Goal: Task Accomplishment & Management: Complete application form

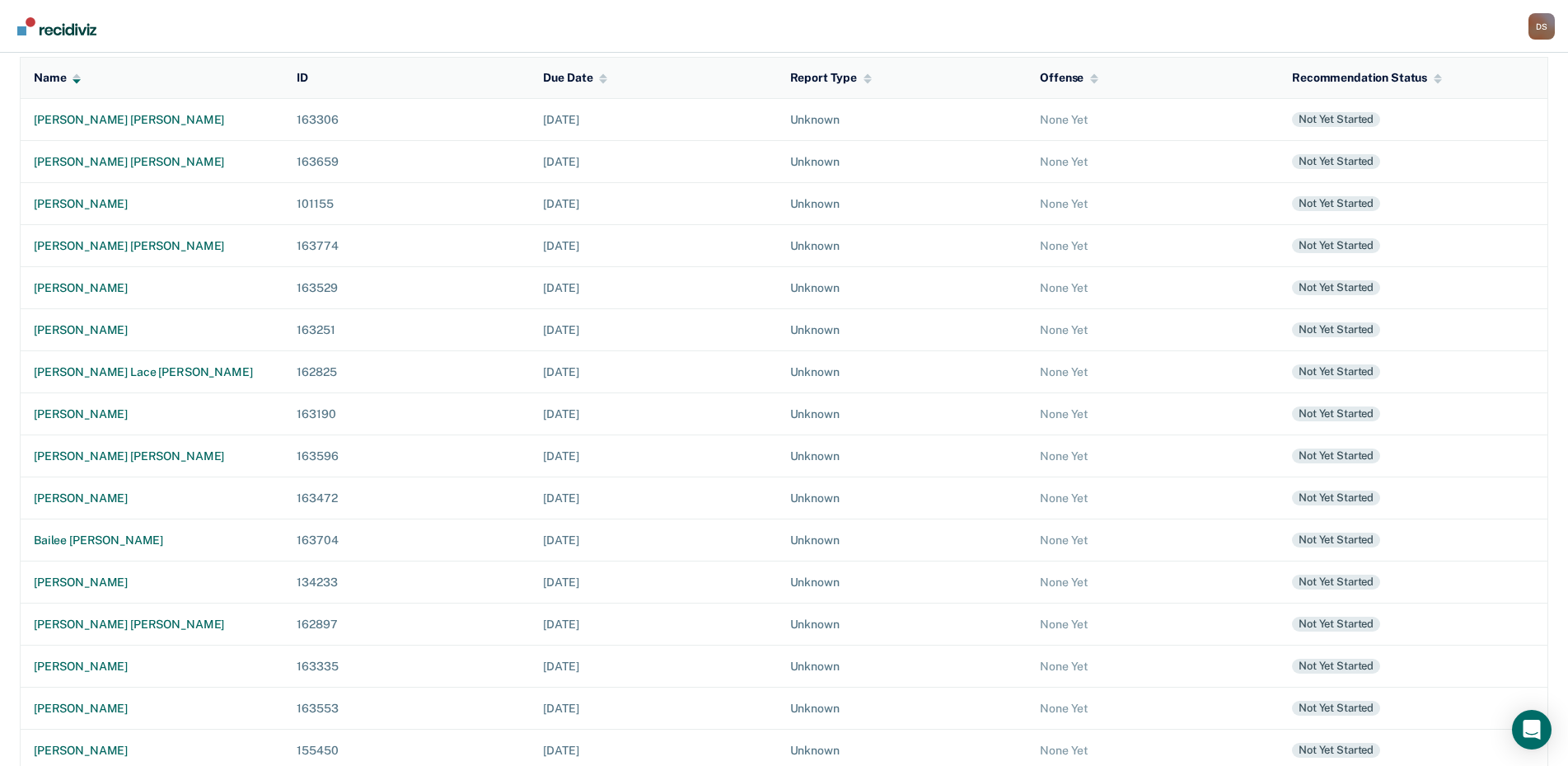
scroll to position [194, 0]
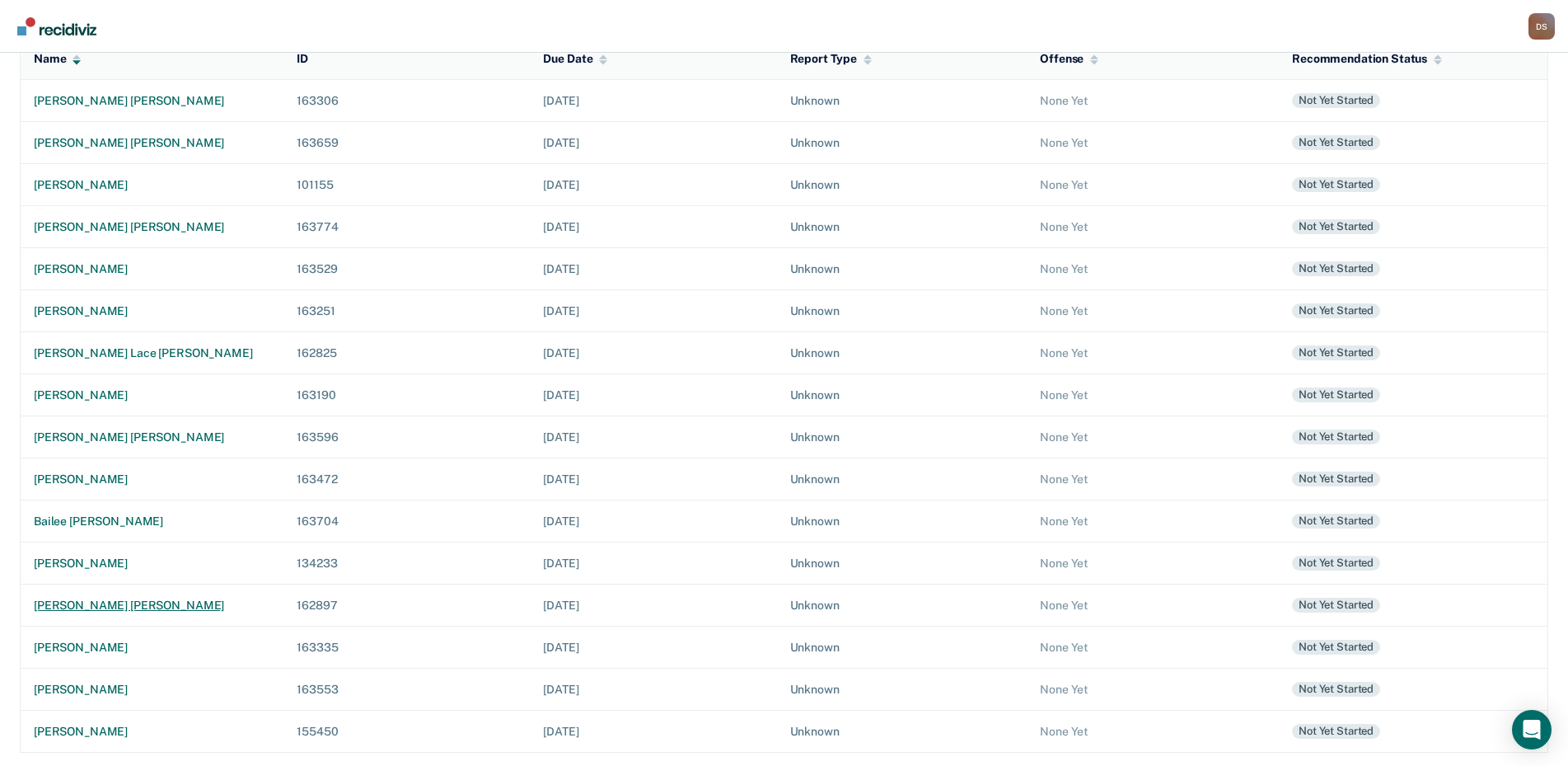
click at [61, 605] on div "[PERSON_NAME] [PERSON_NAME]" at bounding box center [151, 605] width 237 height 14
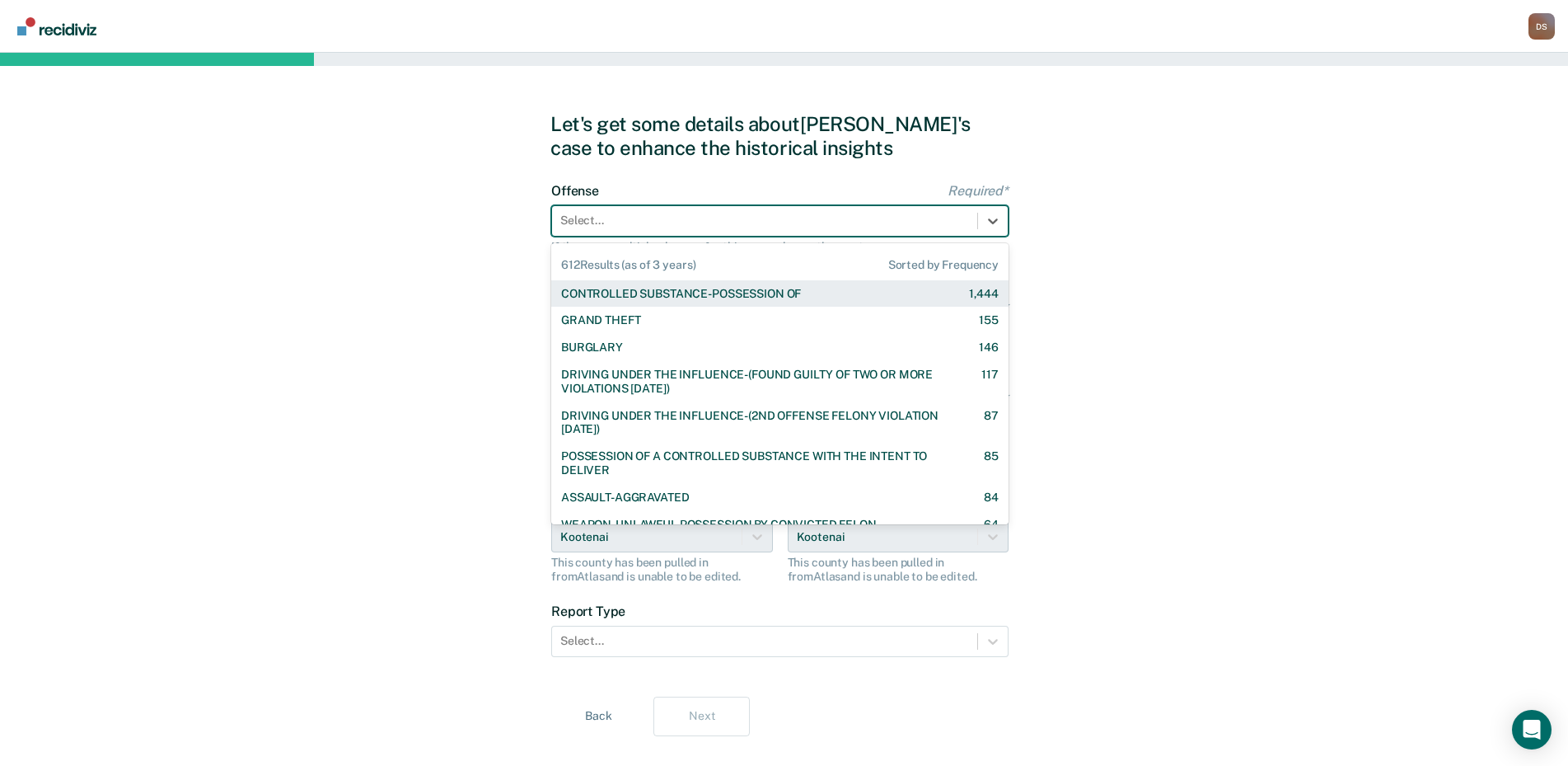
click at [726, 223] on div at bounding box center [765, 221] width 409 height 18
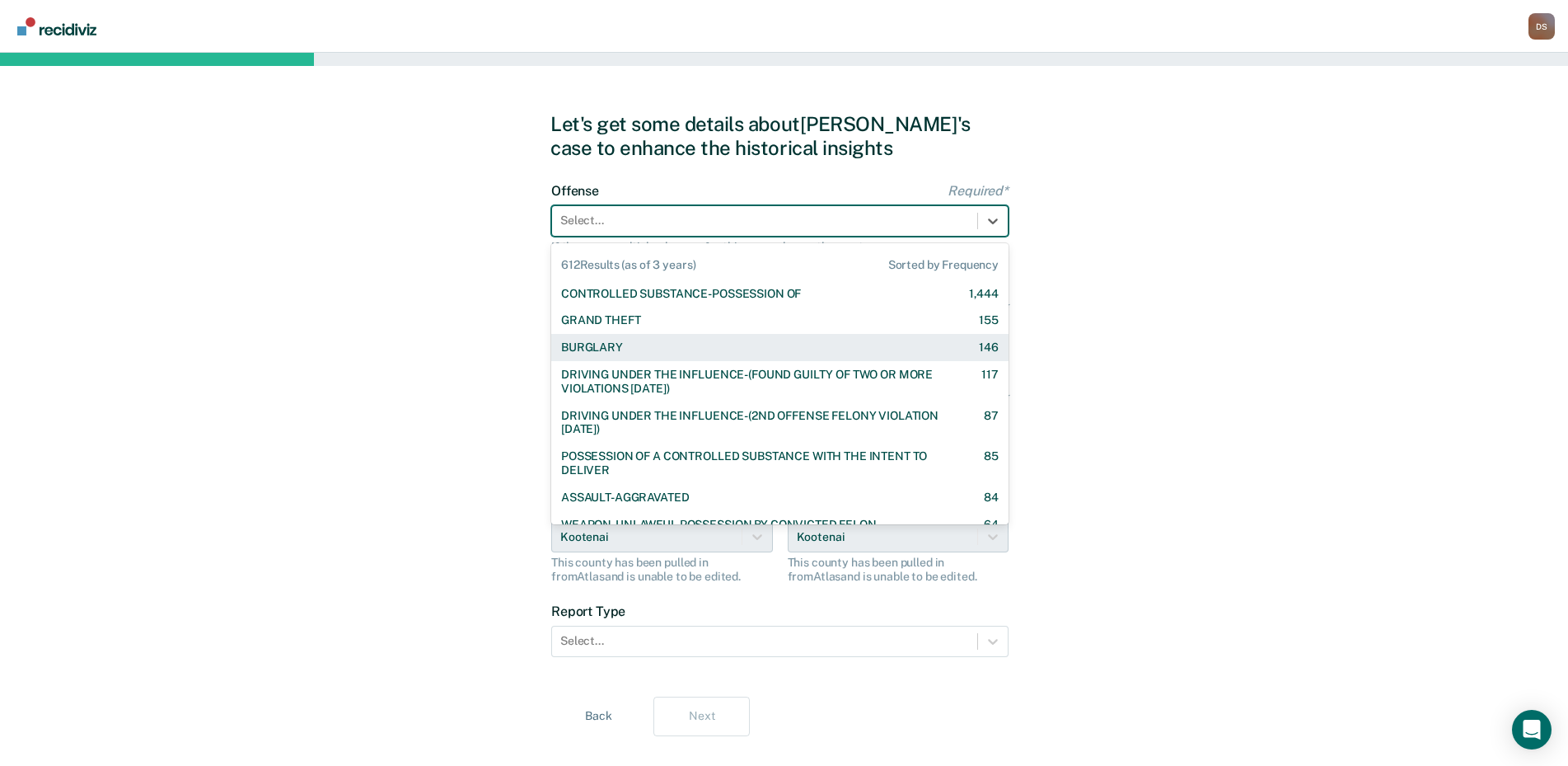
click at [608, 346] on div "BURGLARY" at bounding box center [592, 347] width 61 height 14
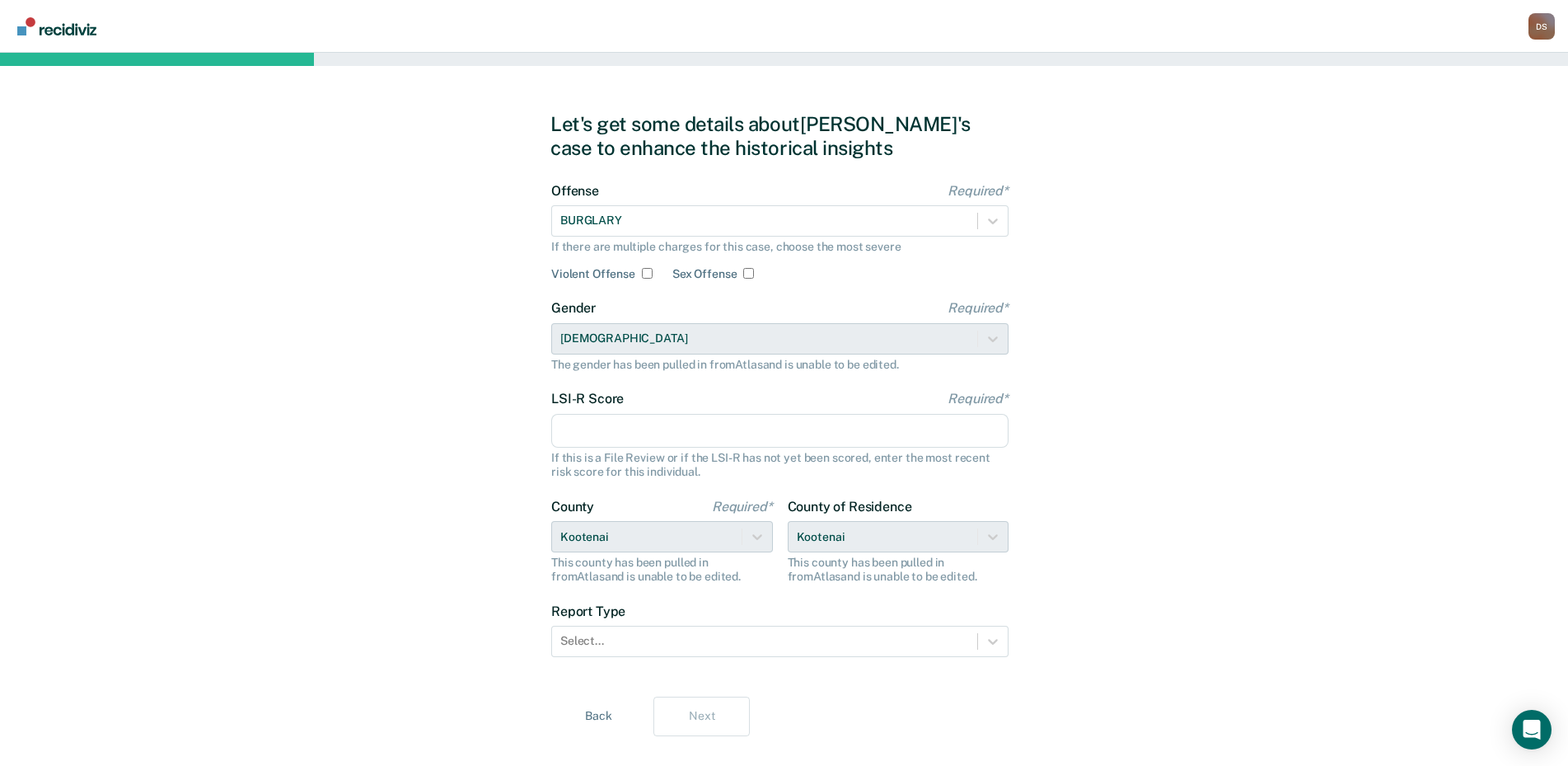
click at [577, 424] on input "LSI-R Score Required*" at bounding box center [779, 431] width 457 height 35
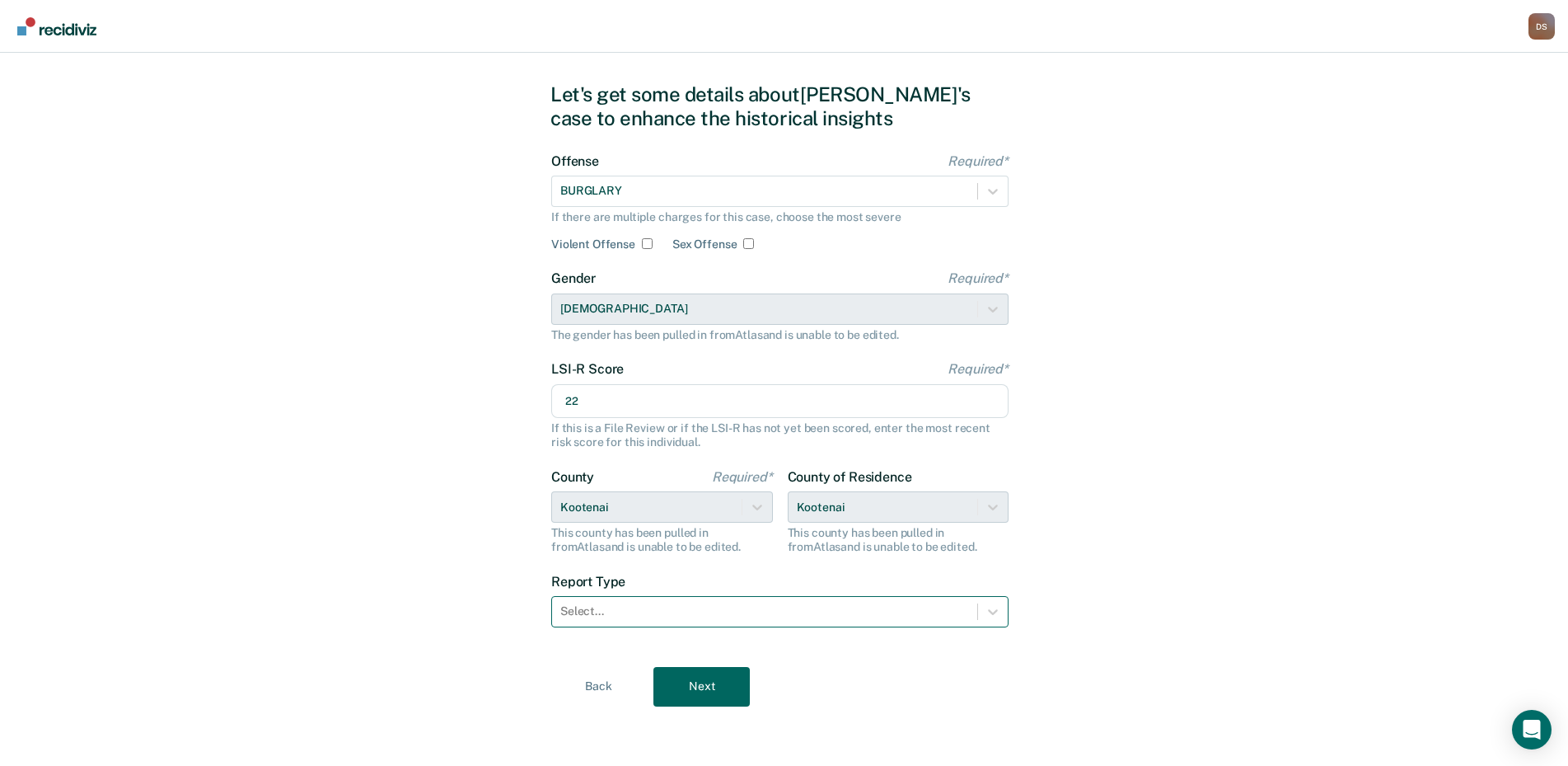
type input "22"
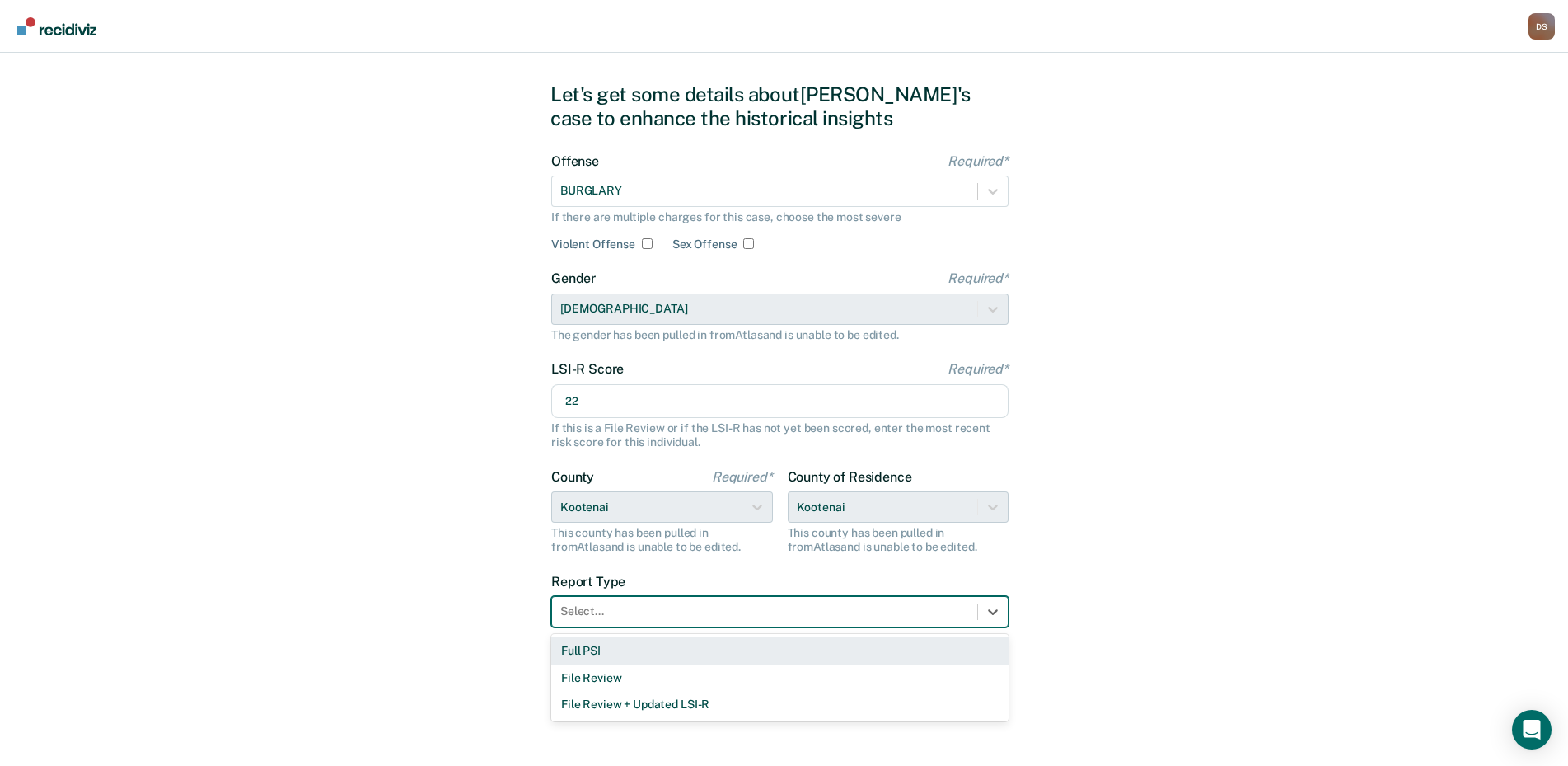
click at [619, 611] on div at bounding box center [765, 611] width 409 height 18
click at [614, 655] on div "Full PSI" at bounding box center [779, 651] width 457 height 27
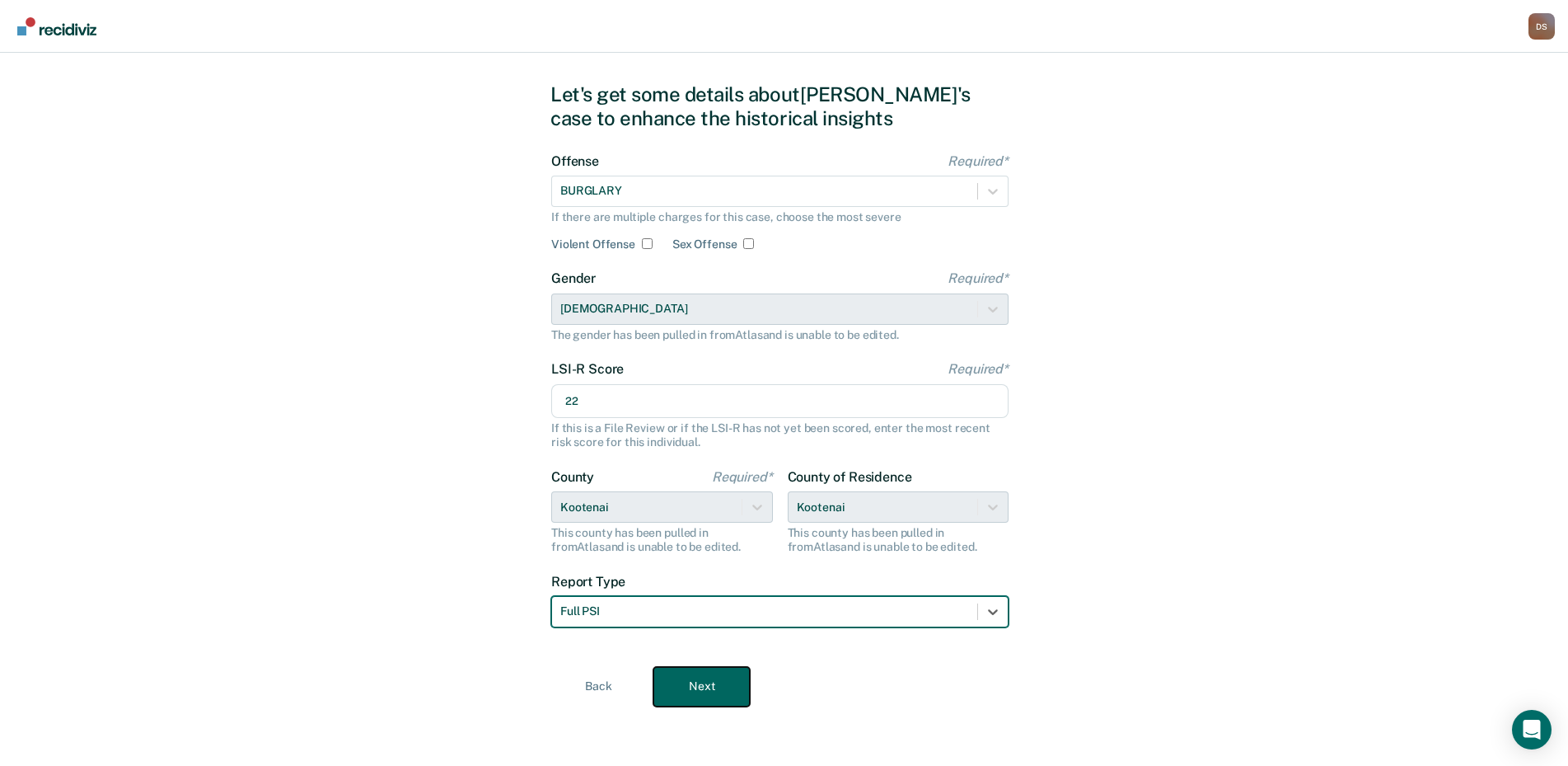
click at [694, 680] on button "Next" at bounding box center [701, 686] width 97 height 40
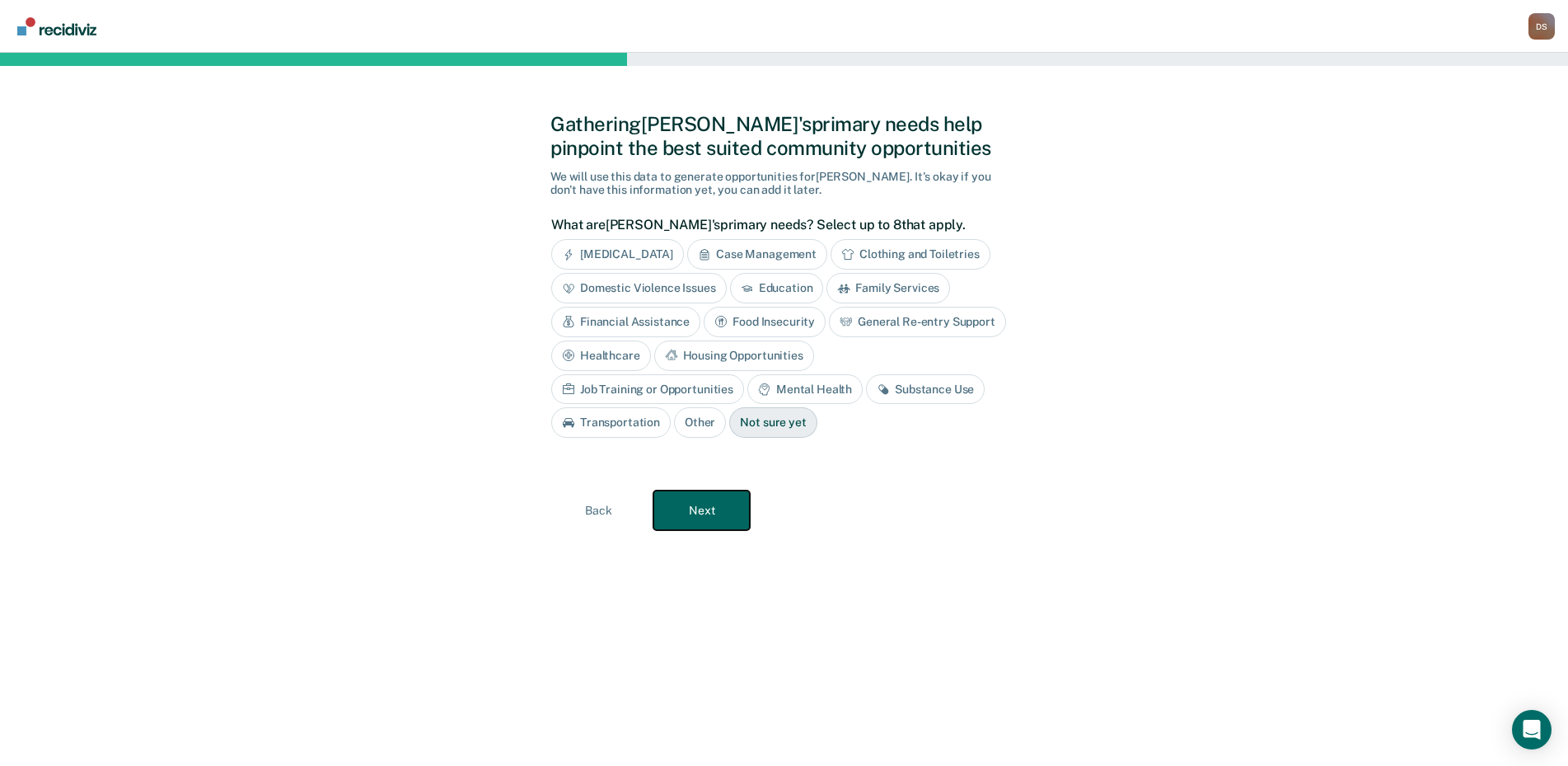
scroll to position [0, 0]
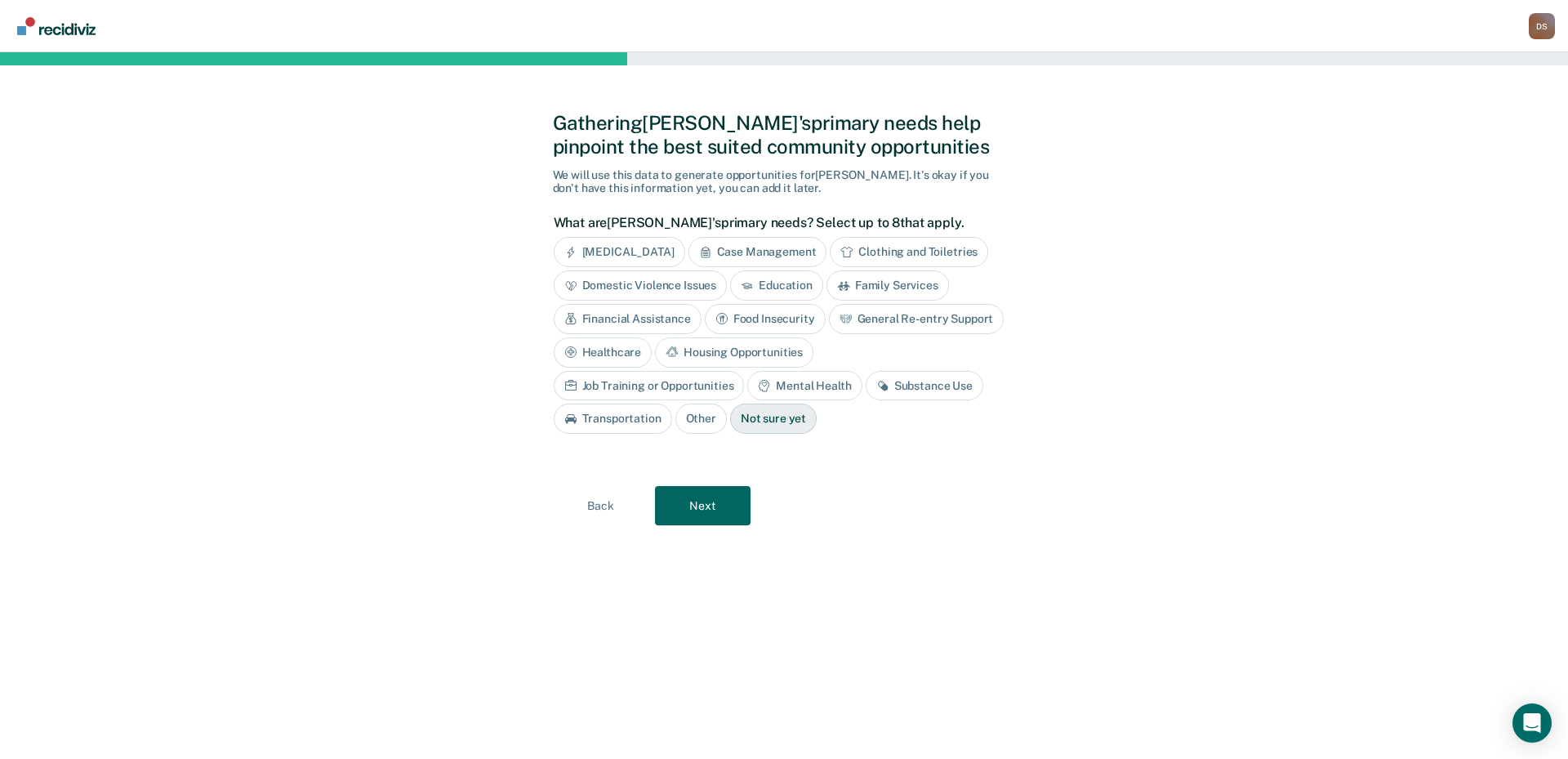
click at [778, 321] on div "Food Insecurity" at bounding box center [765, 319] width 121 height 30
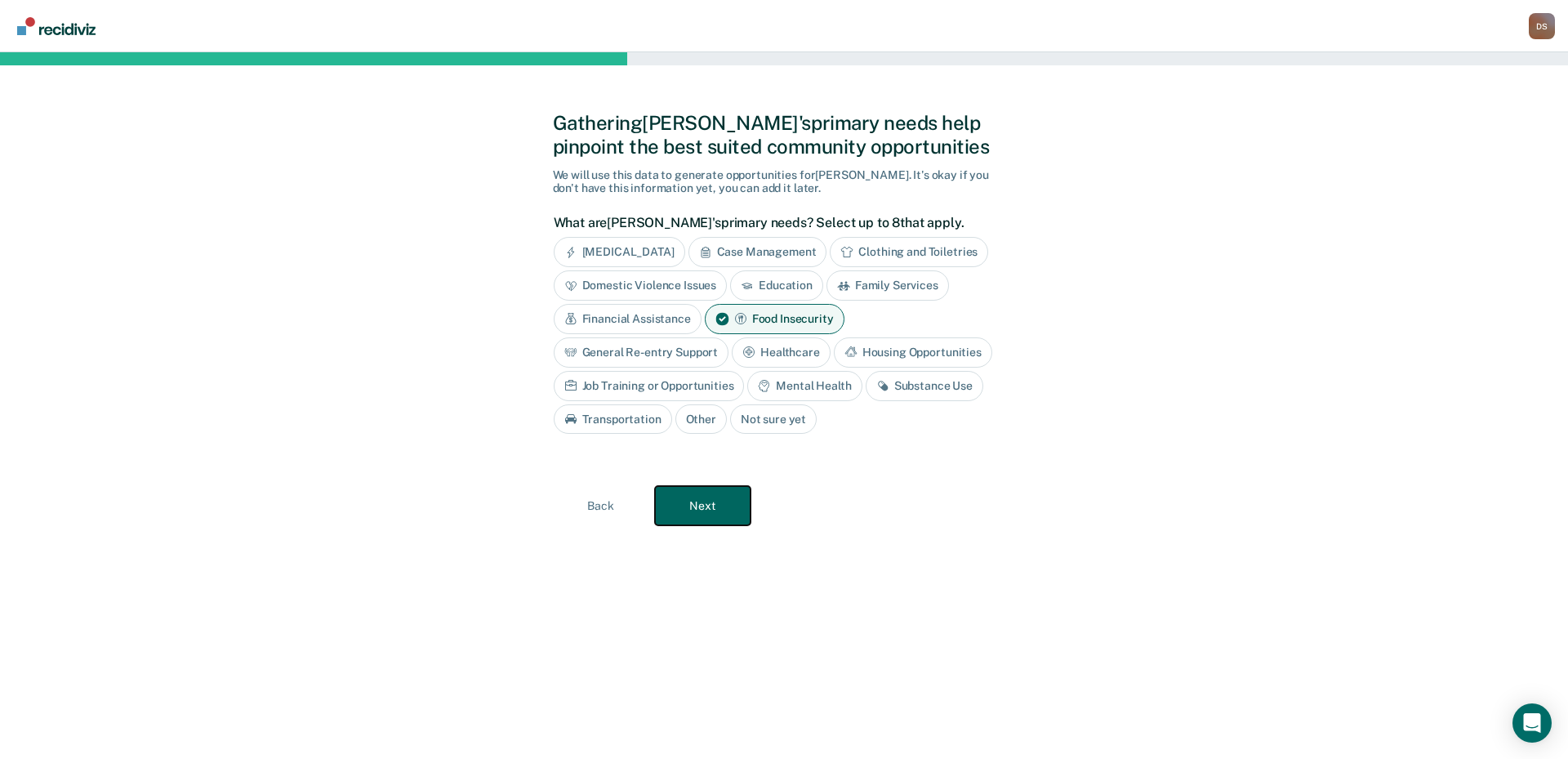
click at [706, 512] on button "Next" at bounding box center [702, 505] width 96 height 39
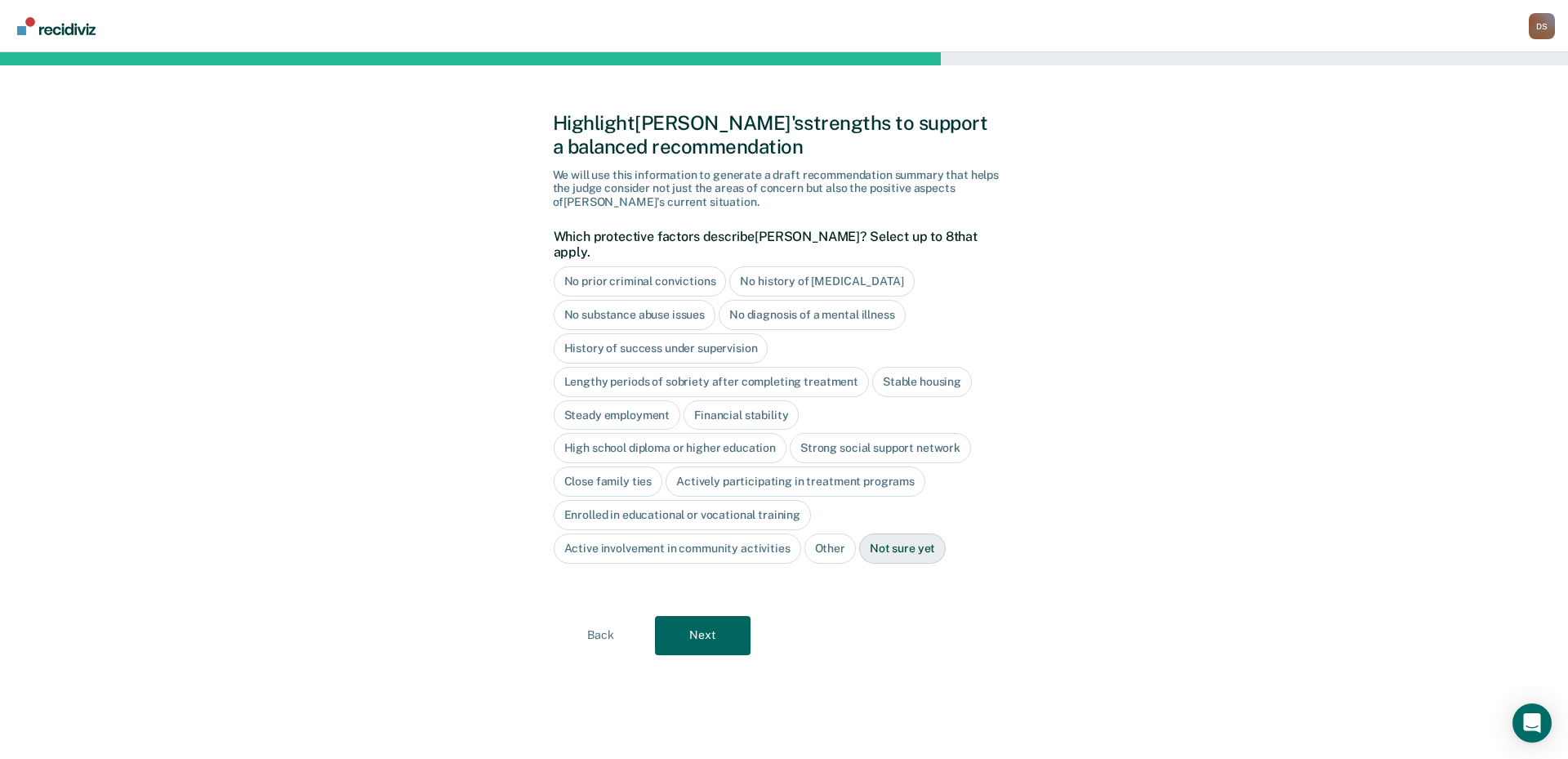
click at [837, 304] on div "No diagnosis of a mental illness" at bounding box center [812, 314] width 187 height 30
click at [817, 367] on div "Lengthy periods of sobriety after completing treatment" at bounding box center [711, 382] width 315 height 30
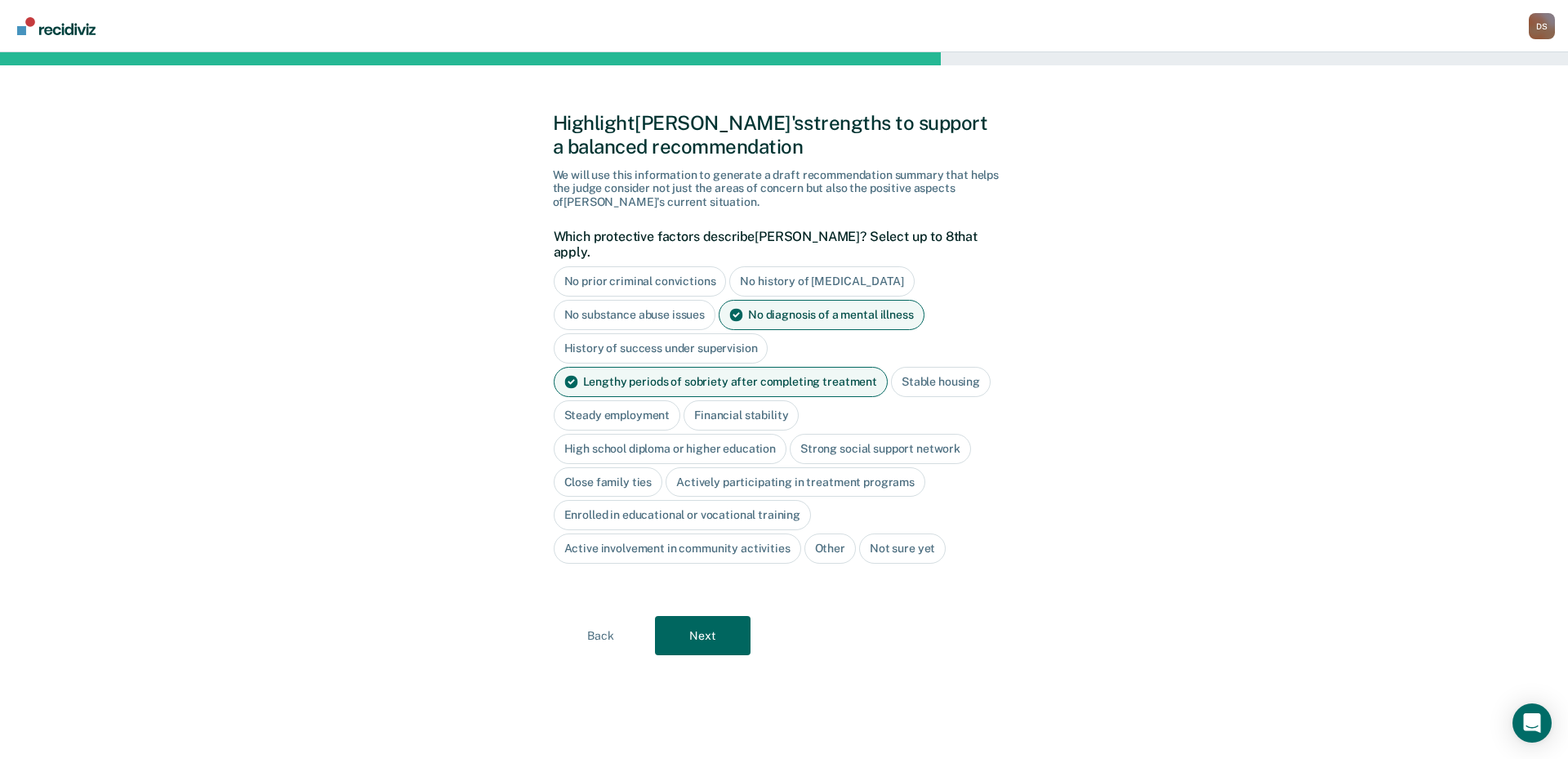
click at [927, 369] on div "Stable housing" at bounding box center [940, 382] width 99 height 30
click at [722, 437] on div "High school diploma or higher education" at bounding box center [671, 449] width 234 height 30
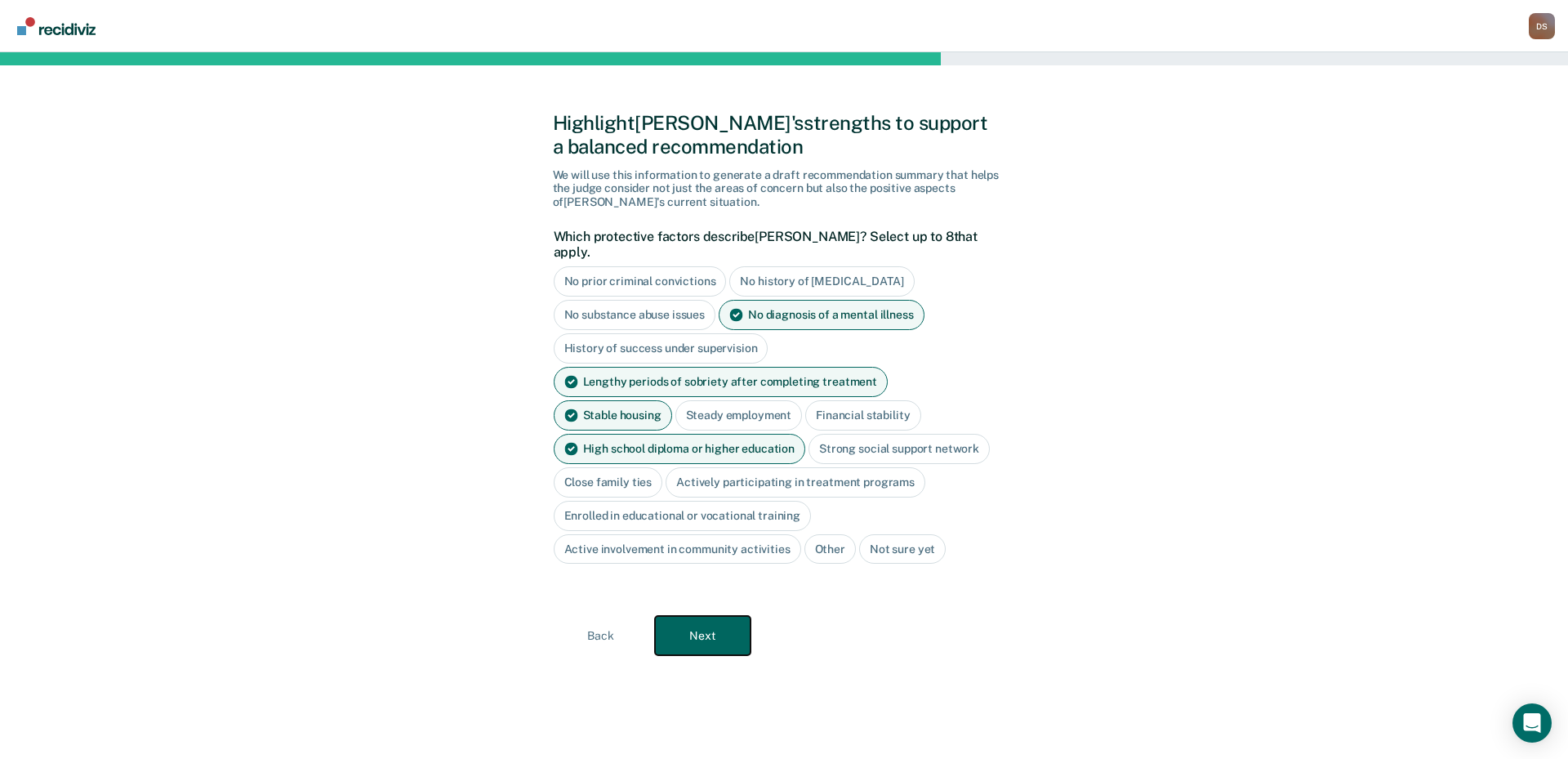
click at [709, 621] on button "Next" at bounding box center [702, 635] width 96 height 39
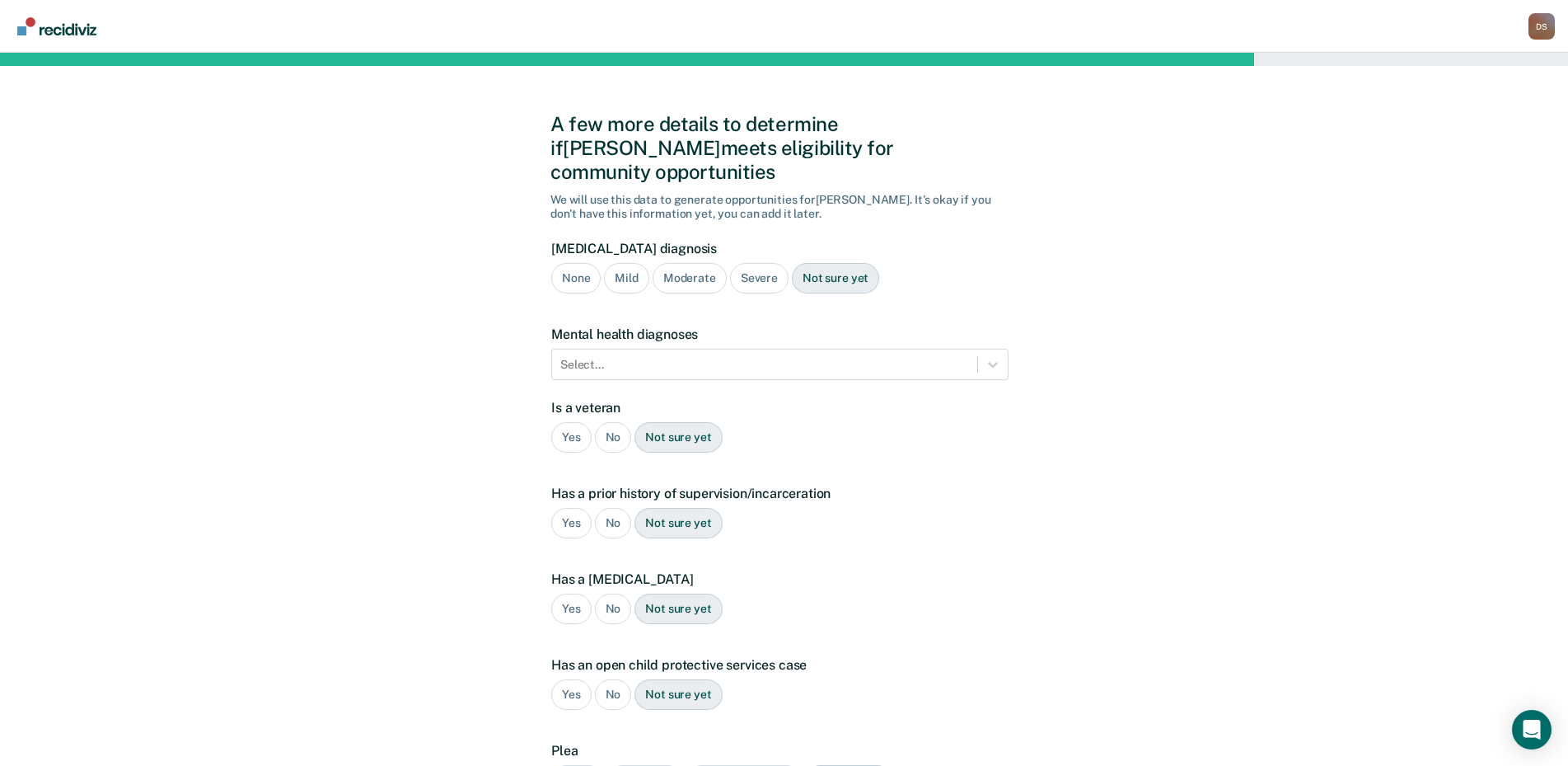
click at [635, 263] on div "Mild" at bounding box center [626, 278] width 45 height 30
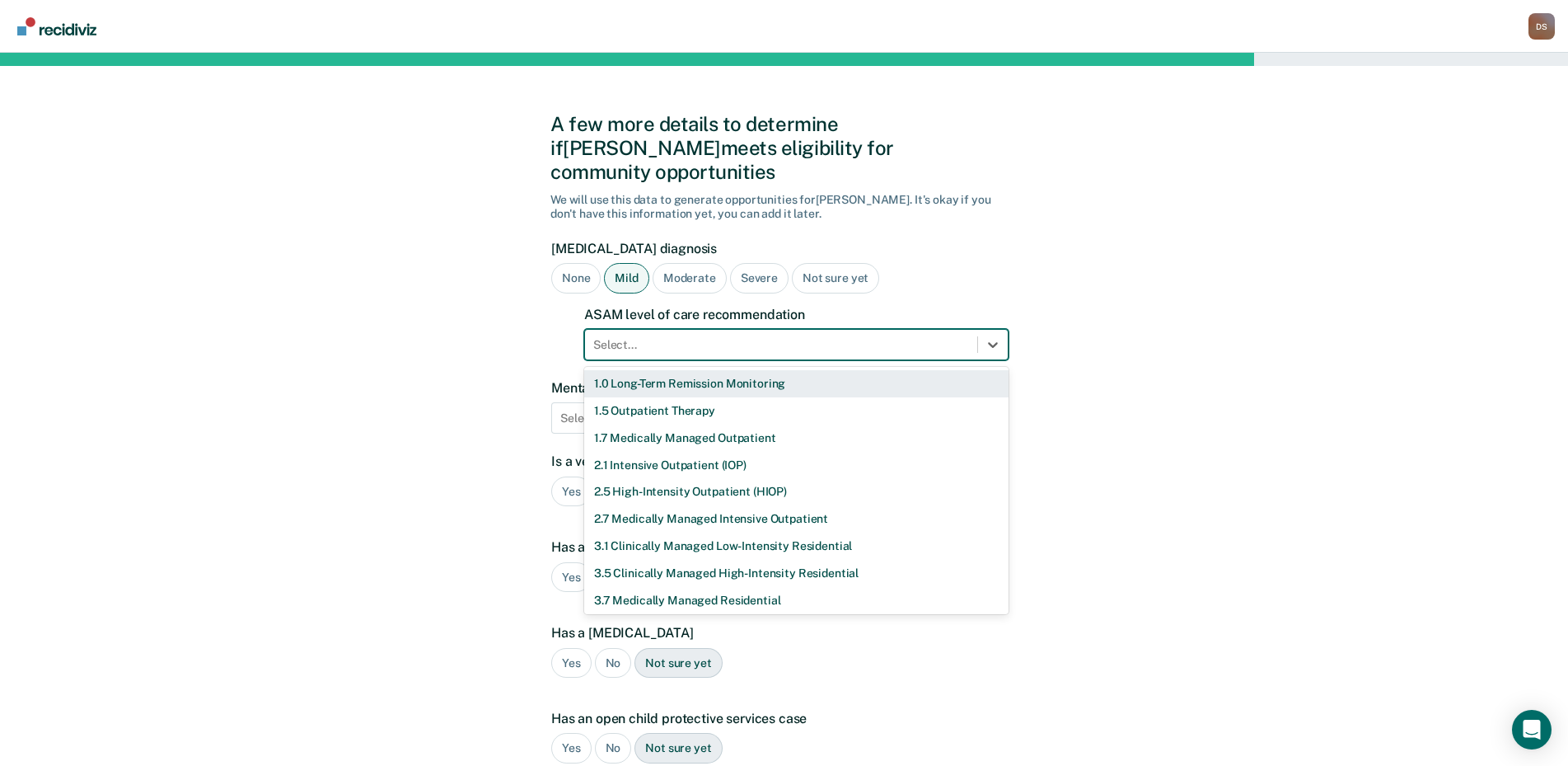
click at [646, 337] on div at bounding box center [781, 345] width 376 height 18
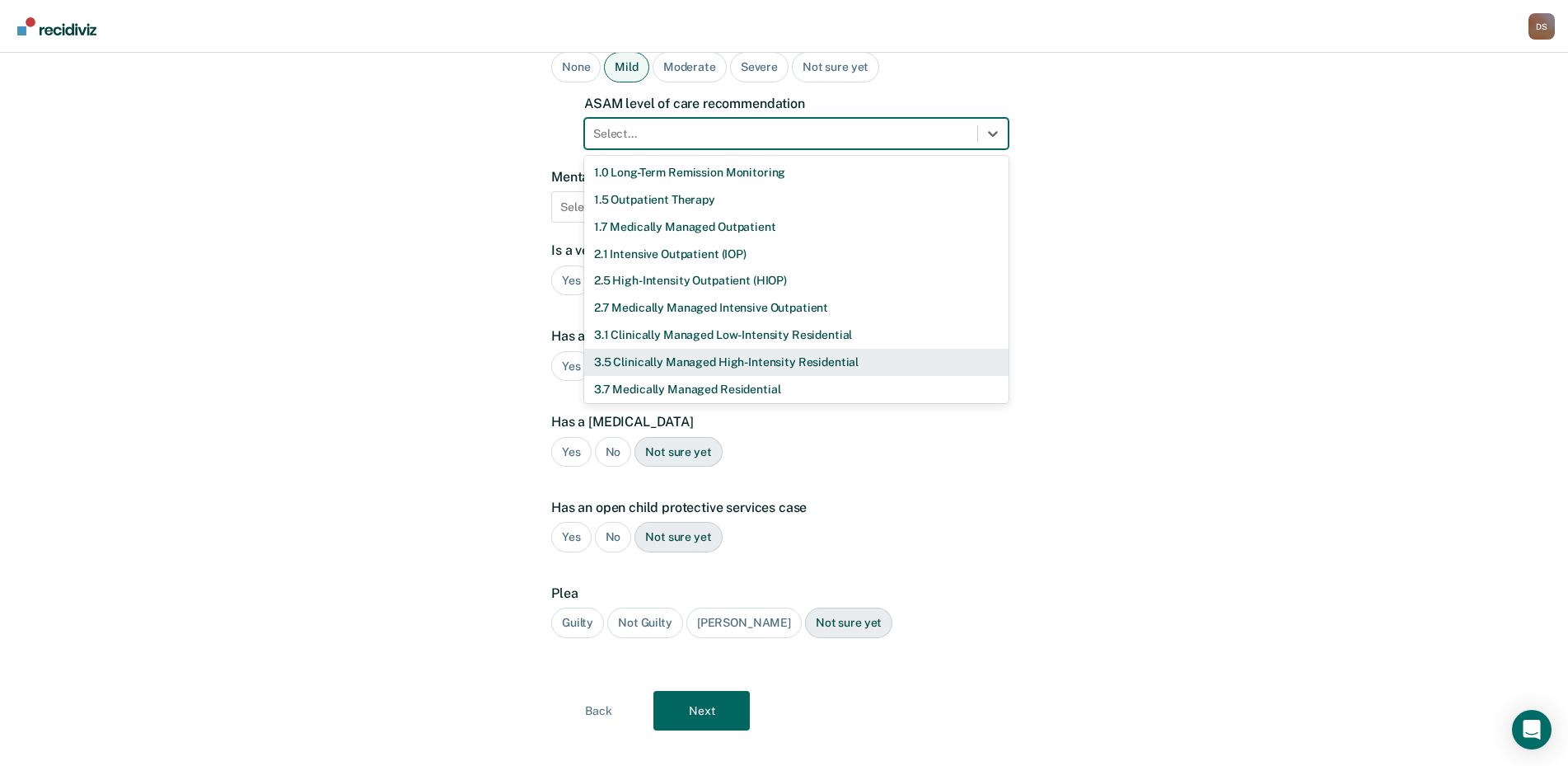
scroll to position [57, 0]
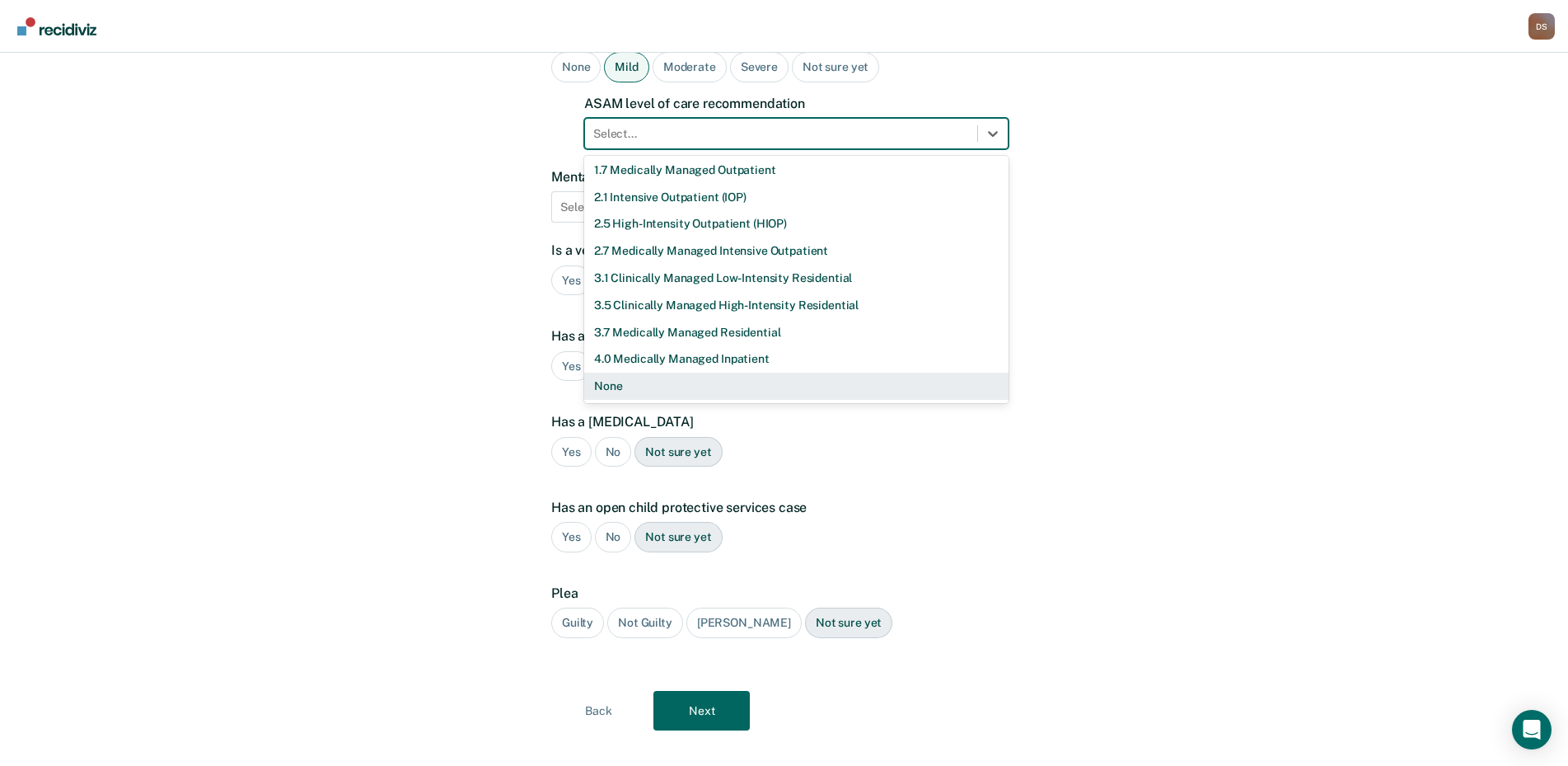
click at [634, 373] on div "None" at bounding box center [796, 386] width 424 height 27
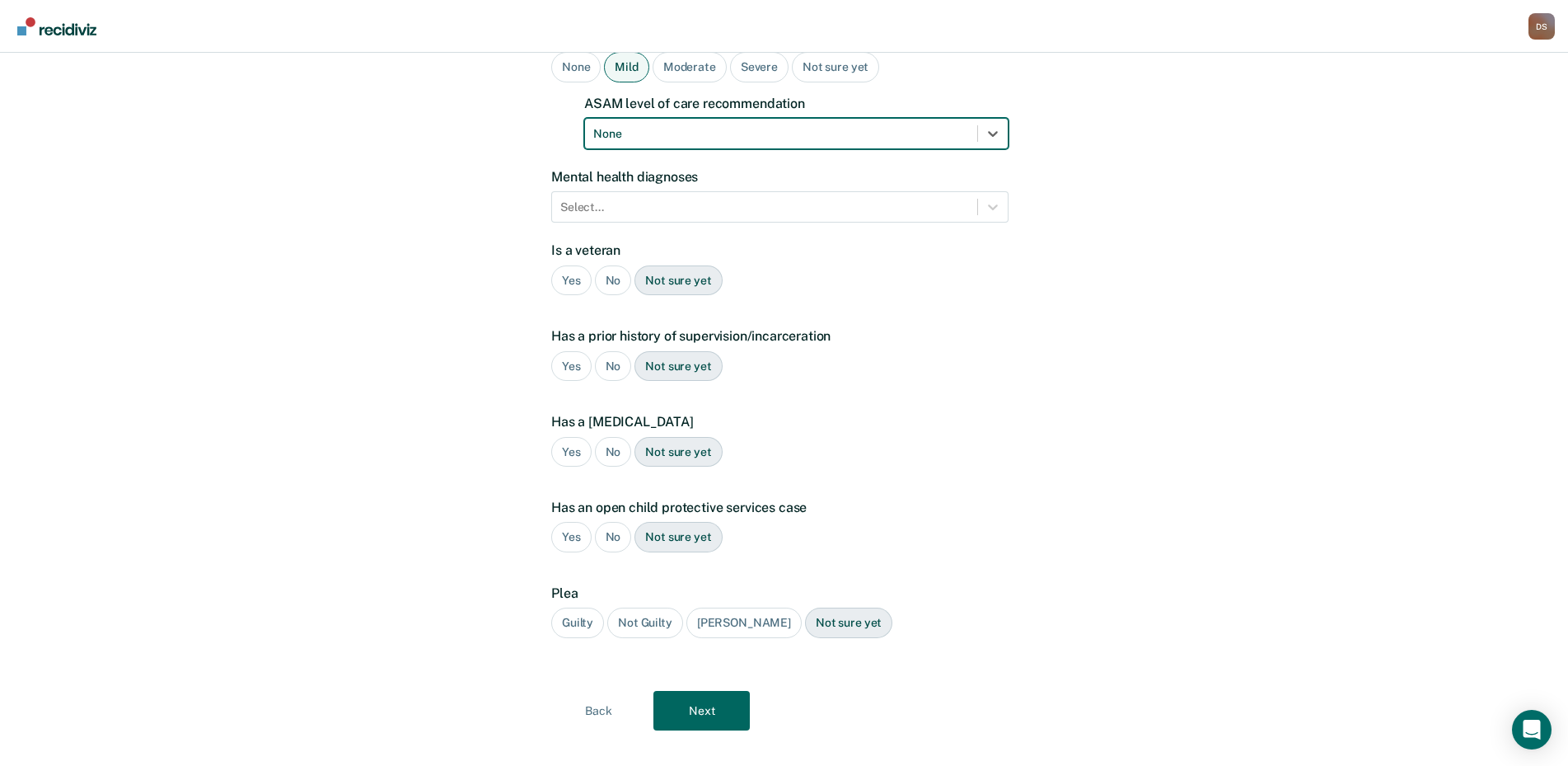
click at [609, 265] on div "No" at bounding box center [614, 280] width 37 height 30
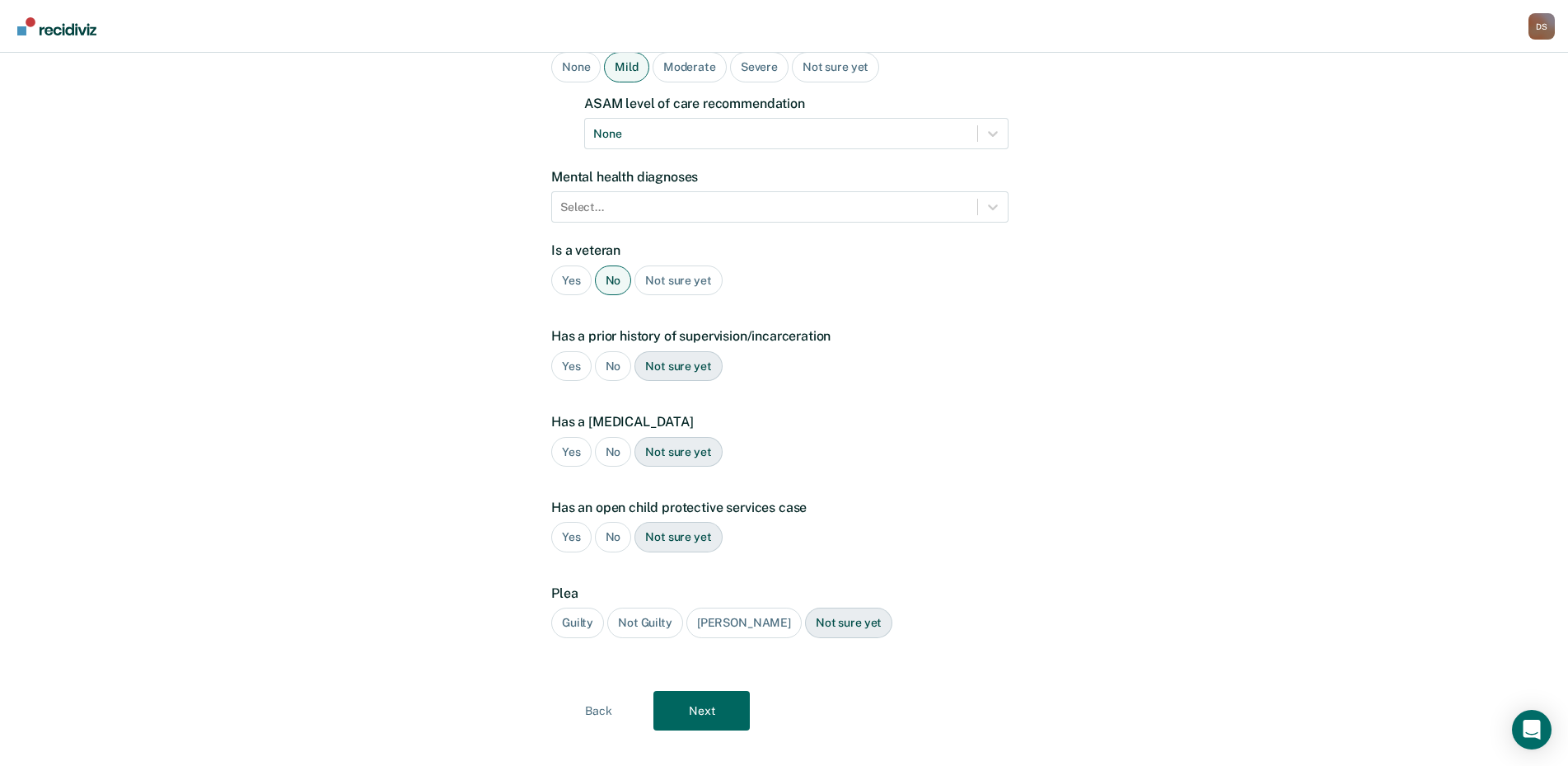
click at [567, 351] on div "Yes" at bounding box center [571, 366] width 40 height 30
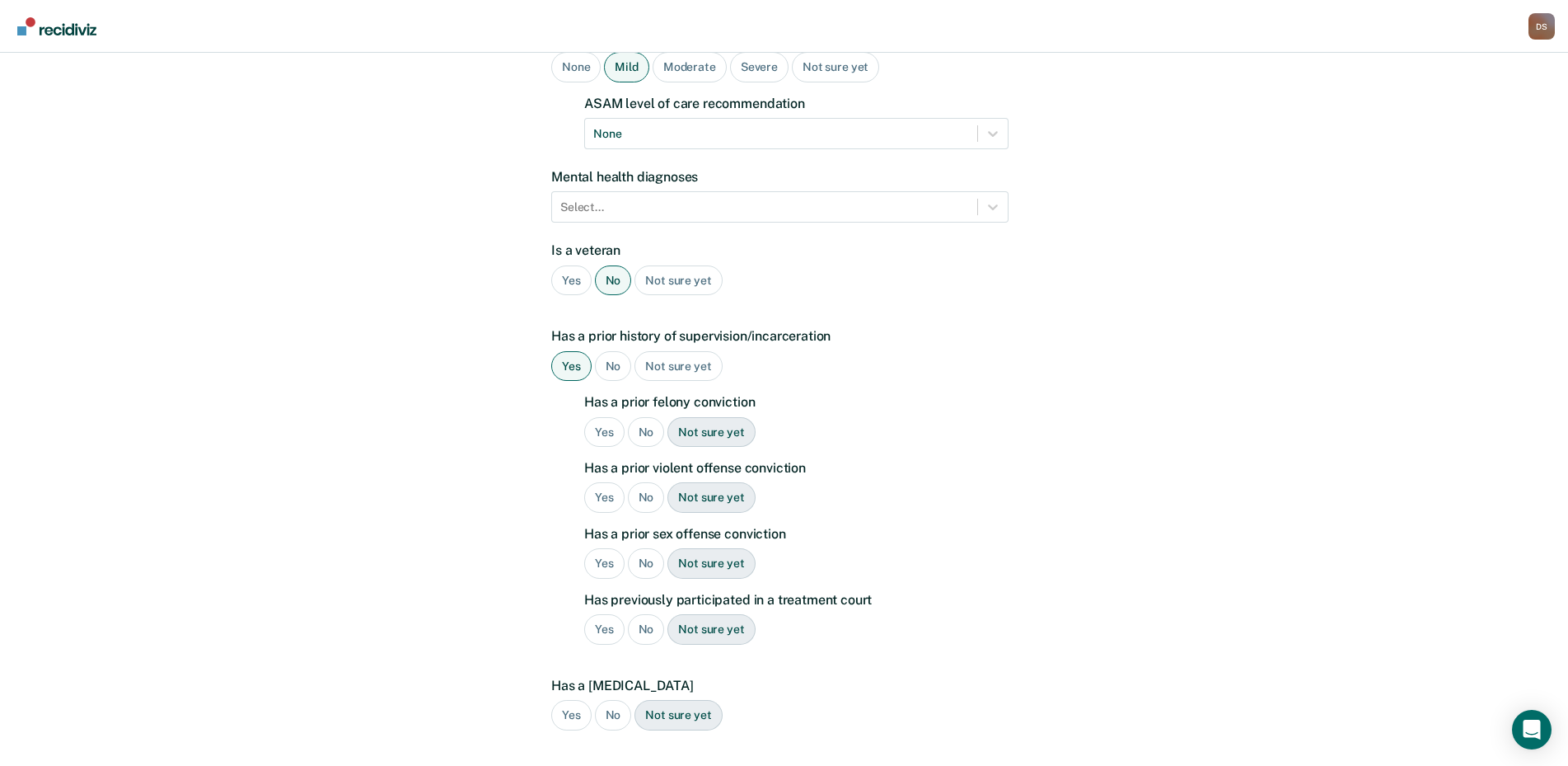
click at [593, 417] on div "Yes" at bounding box center [604, 432] width 40 height 30
click at [603, 482] on div "Yes" at bounding box center [604, 497] width 40 height 30
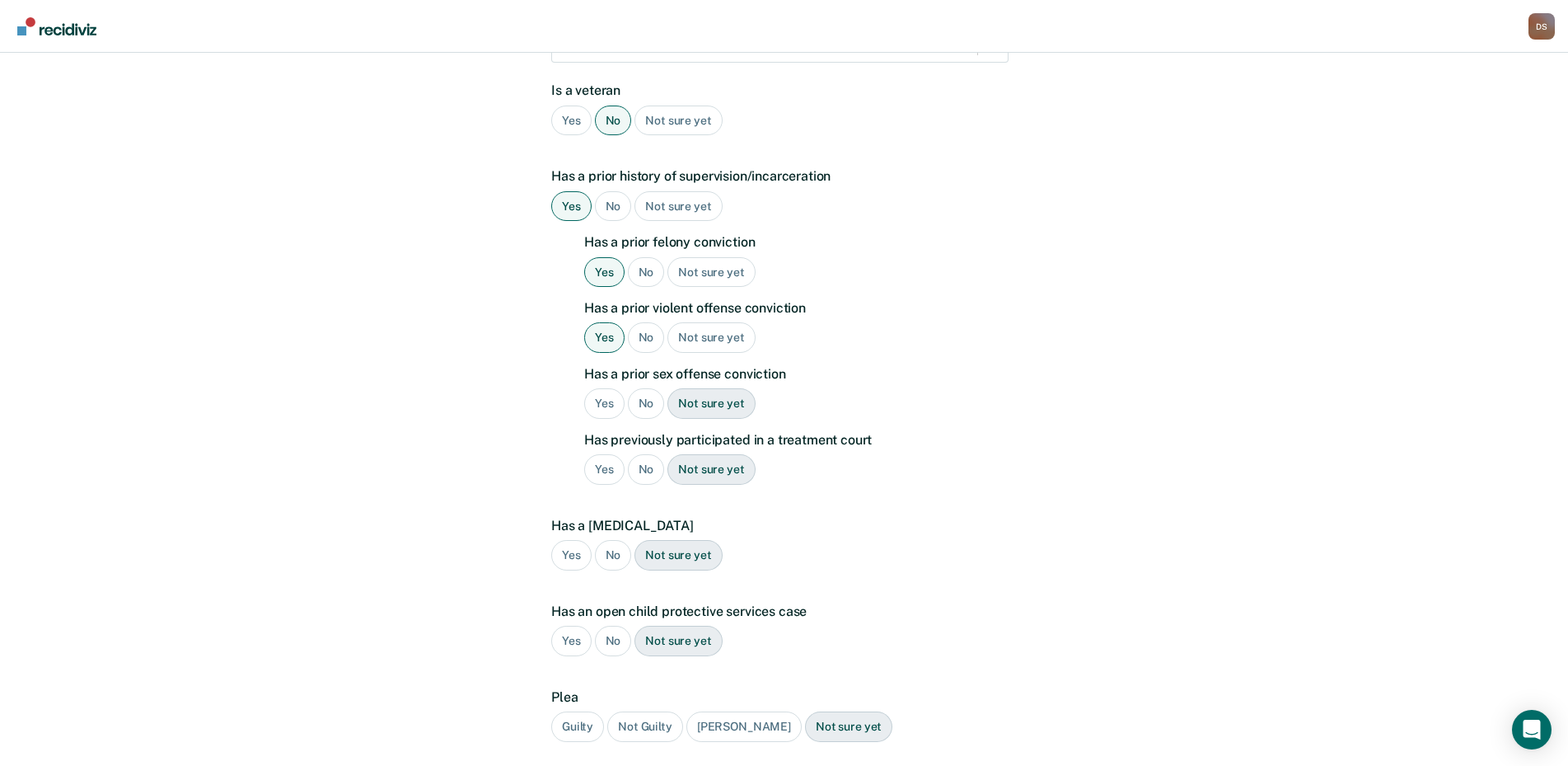
scroll to position [376, 0]
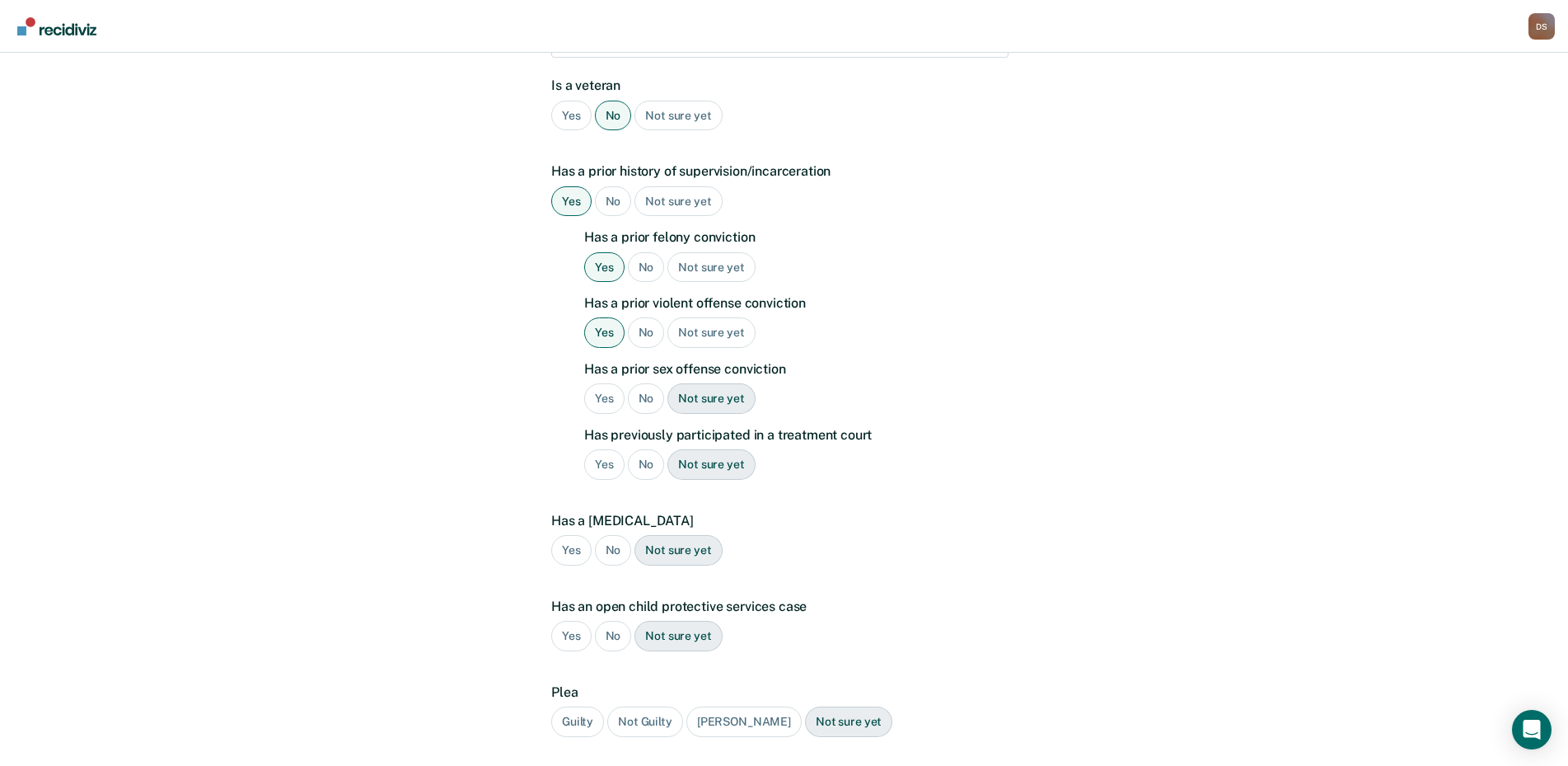
click at [653, 383] on div "No" at bounding box center [646, 398] width 37 height 30
click at [636, 449] on div "No" at bounding box center [646, 465] width 37 height 30
click at [613, 535] on div "No" at bounding box center [614, 550] width 37 height 30
click at [617, 620] on div "No" at bounding box center [614, 636] width 37 height 30
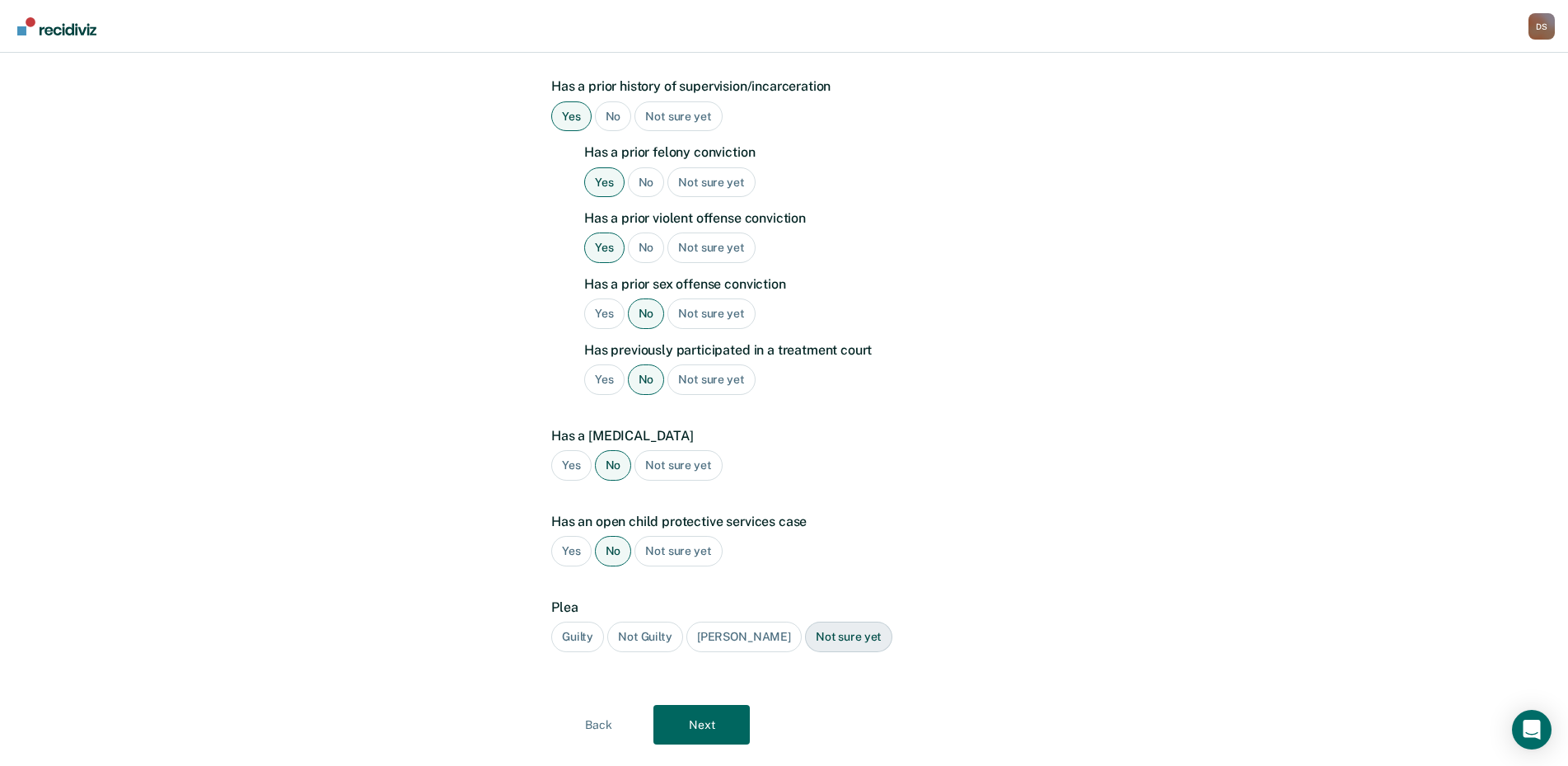
scroll to position [475, 0]
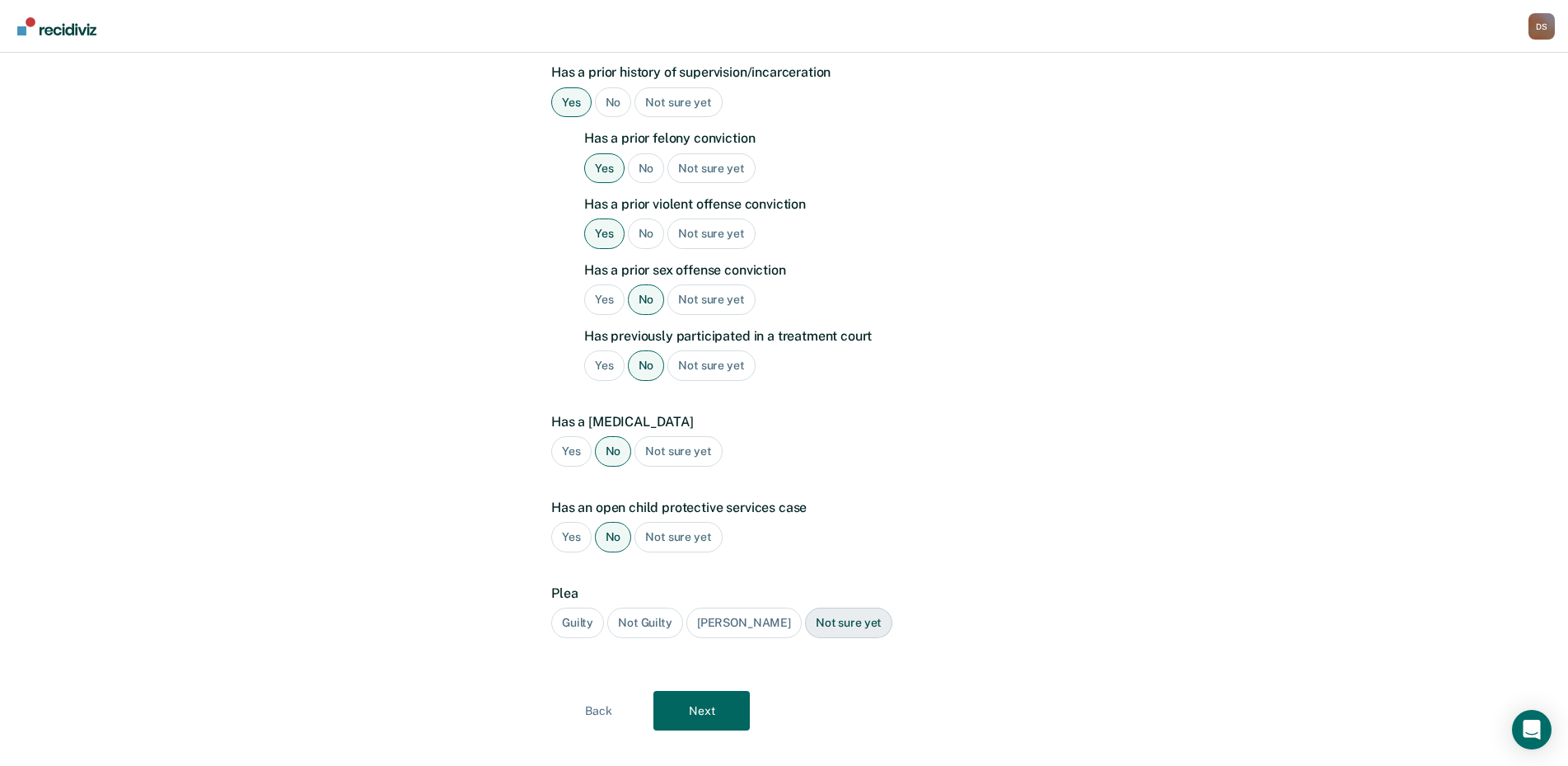
click at [731, 608] on div "[PERSON_NAME]" at bounding box center [744, 623] width 115 height 30
click at [714, 691] on button "Next" at bounding box center [701, 710] width 97 height 40
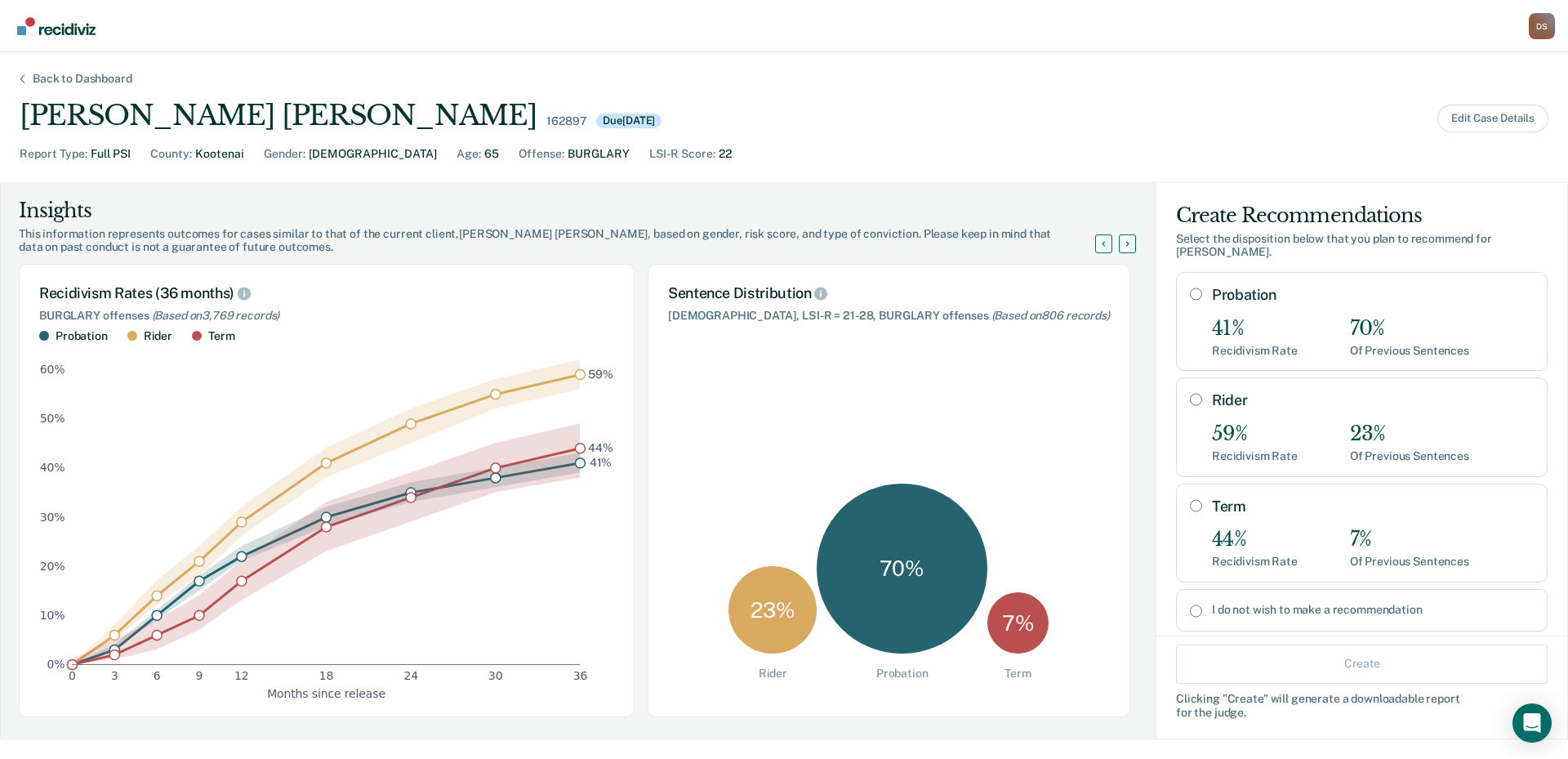
click at [1190, 288] on input "Probation" at bounding box center [1196, 294] width 13 height 13
radio input "true"
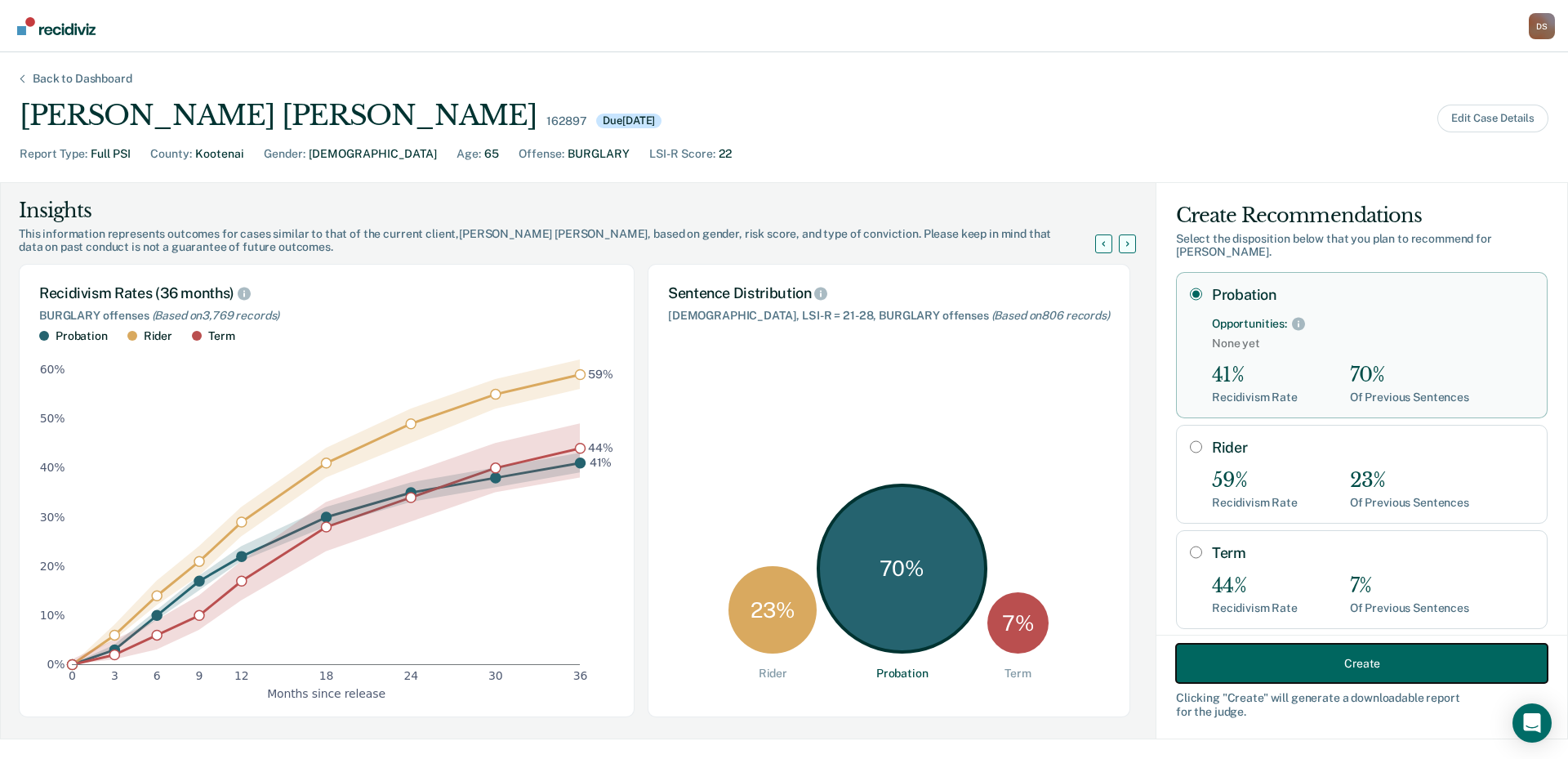
click at [1314, 657] on button "Create" at bounding box center [1362, 663] width 372 height 39
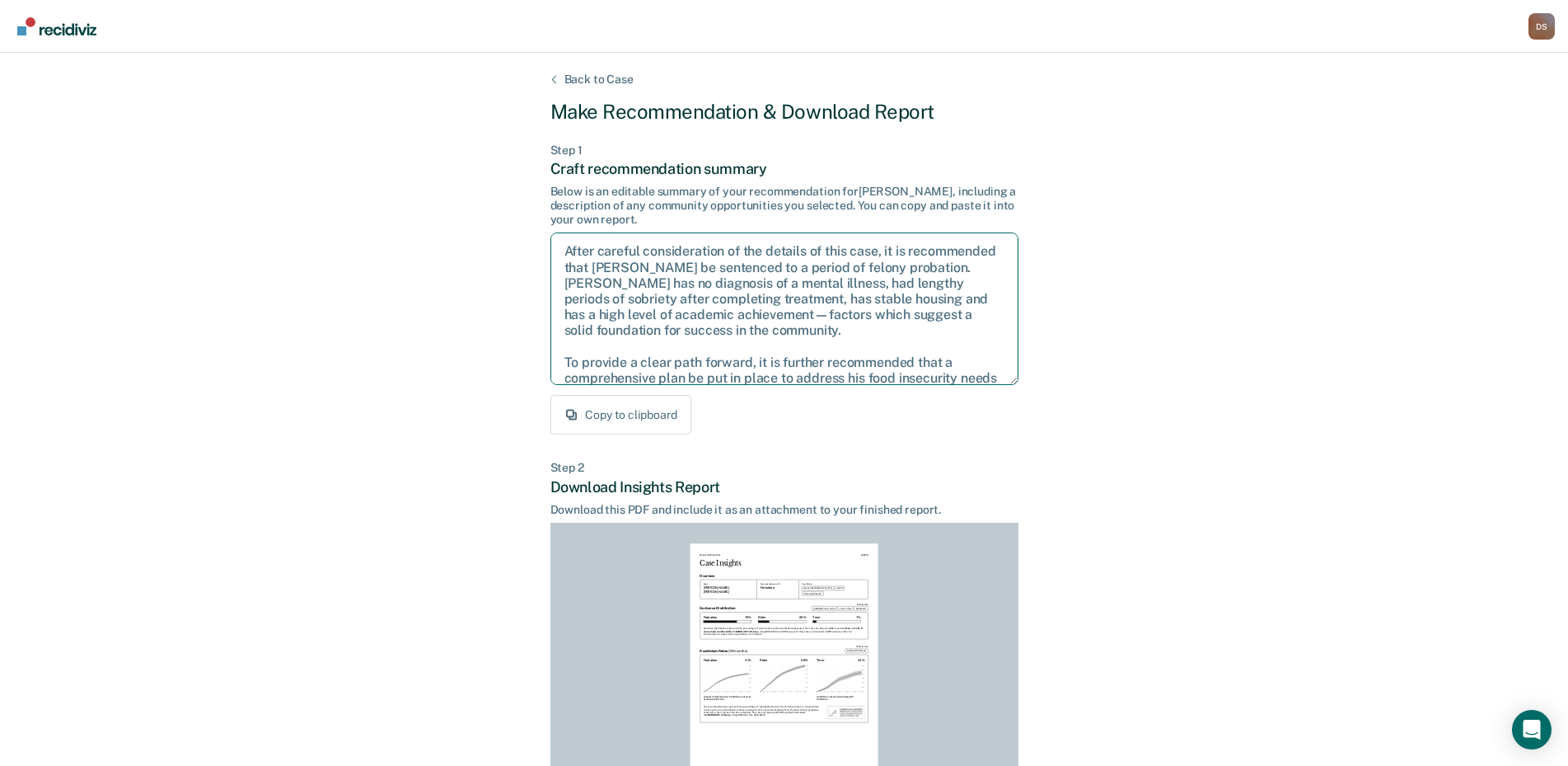
drag, startPoint x: 628, startPoint y: 281, endPoint x: 848, endPoint y: 332, distance: 225.8
click at [848, 332] on textarea "After careful consideration of the details of this case, it is recommended that…" at bounding box center [784, 308] width 468 height 152
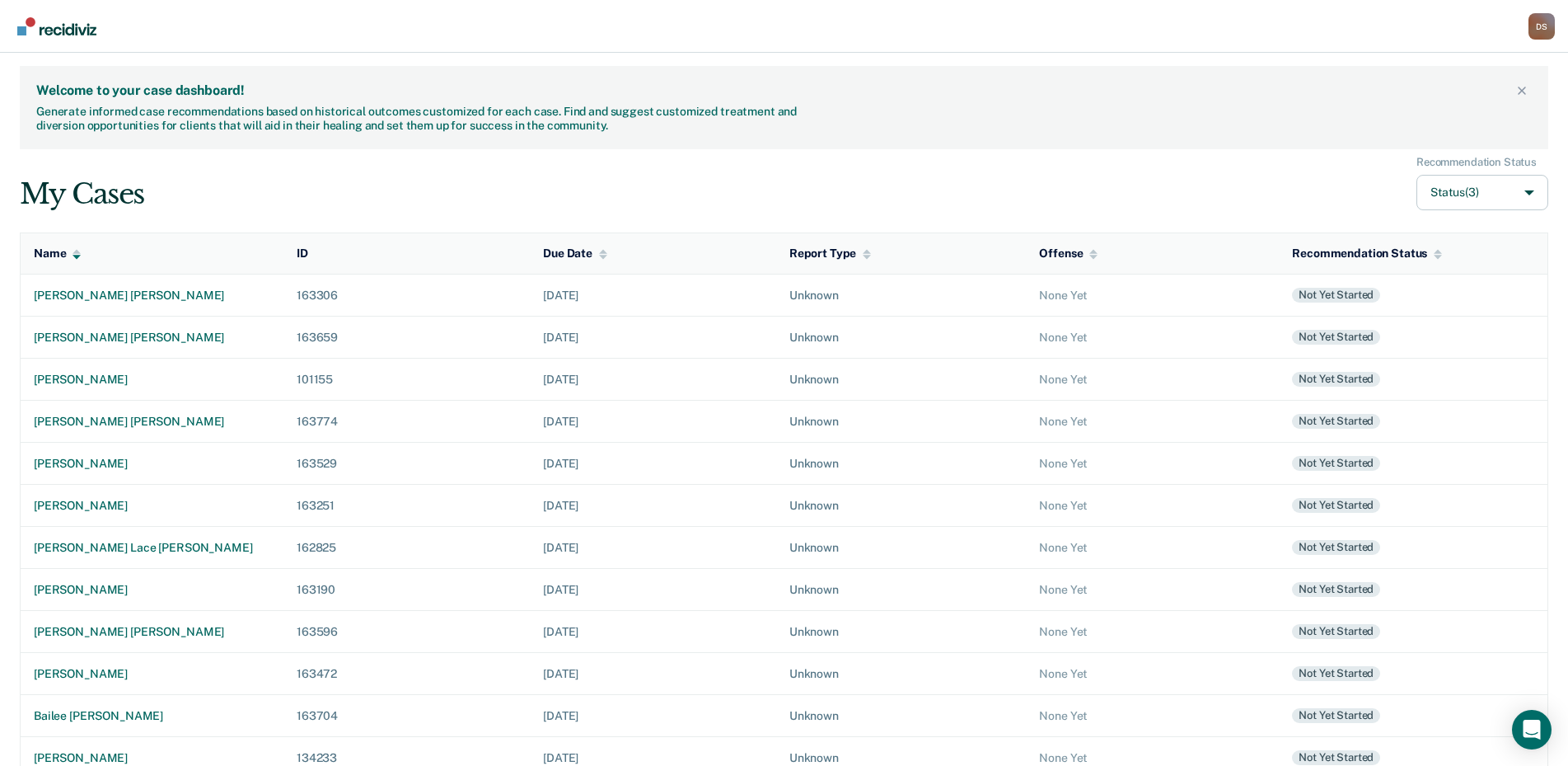
scroll to position [194, 0]
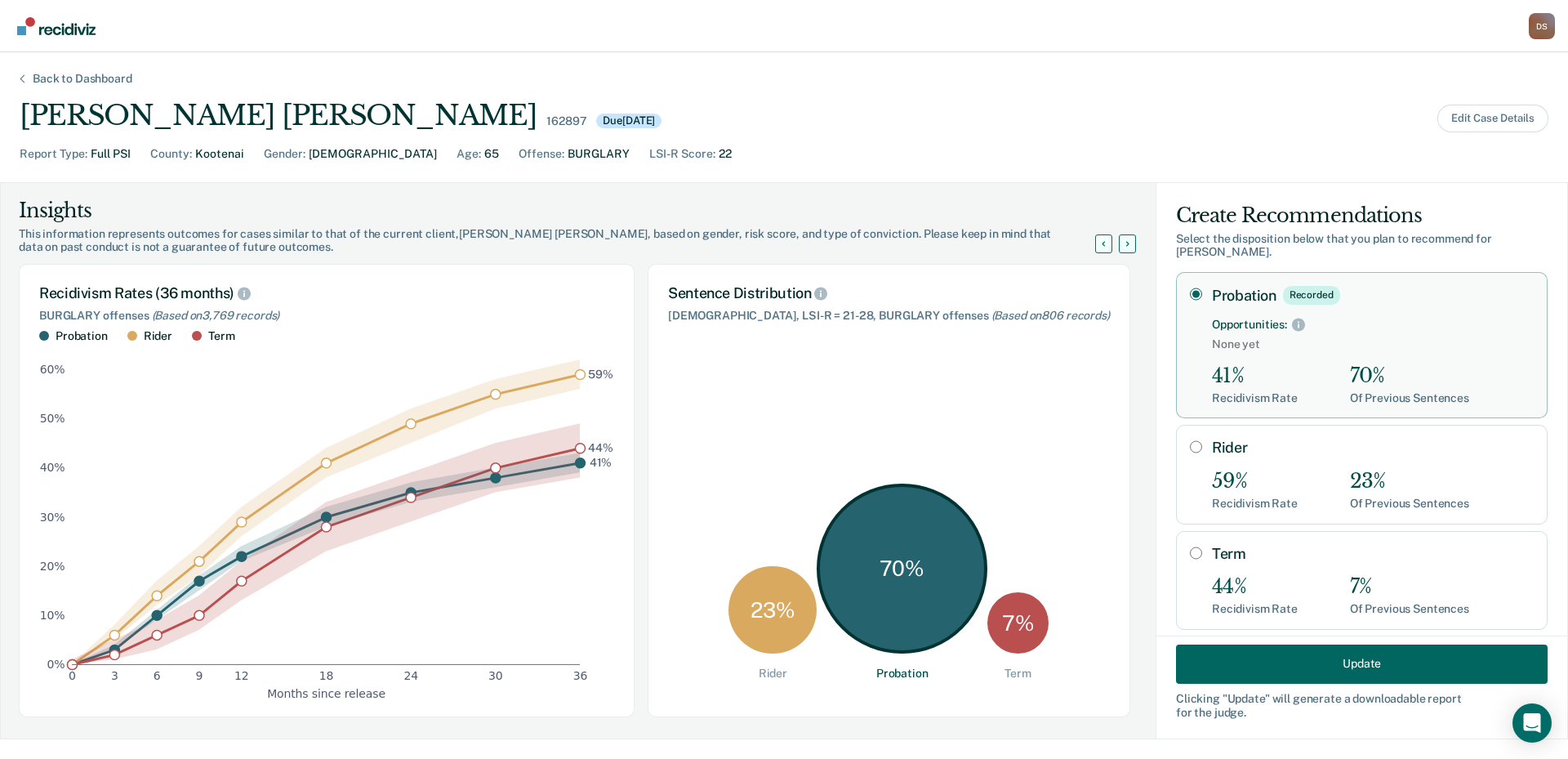
click at [1190, 546] on input "Term" at bounding box center [1196, 553] width 13 height 13
radio input "true"
radio input "false"
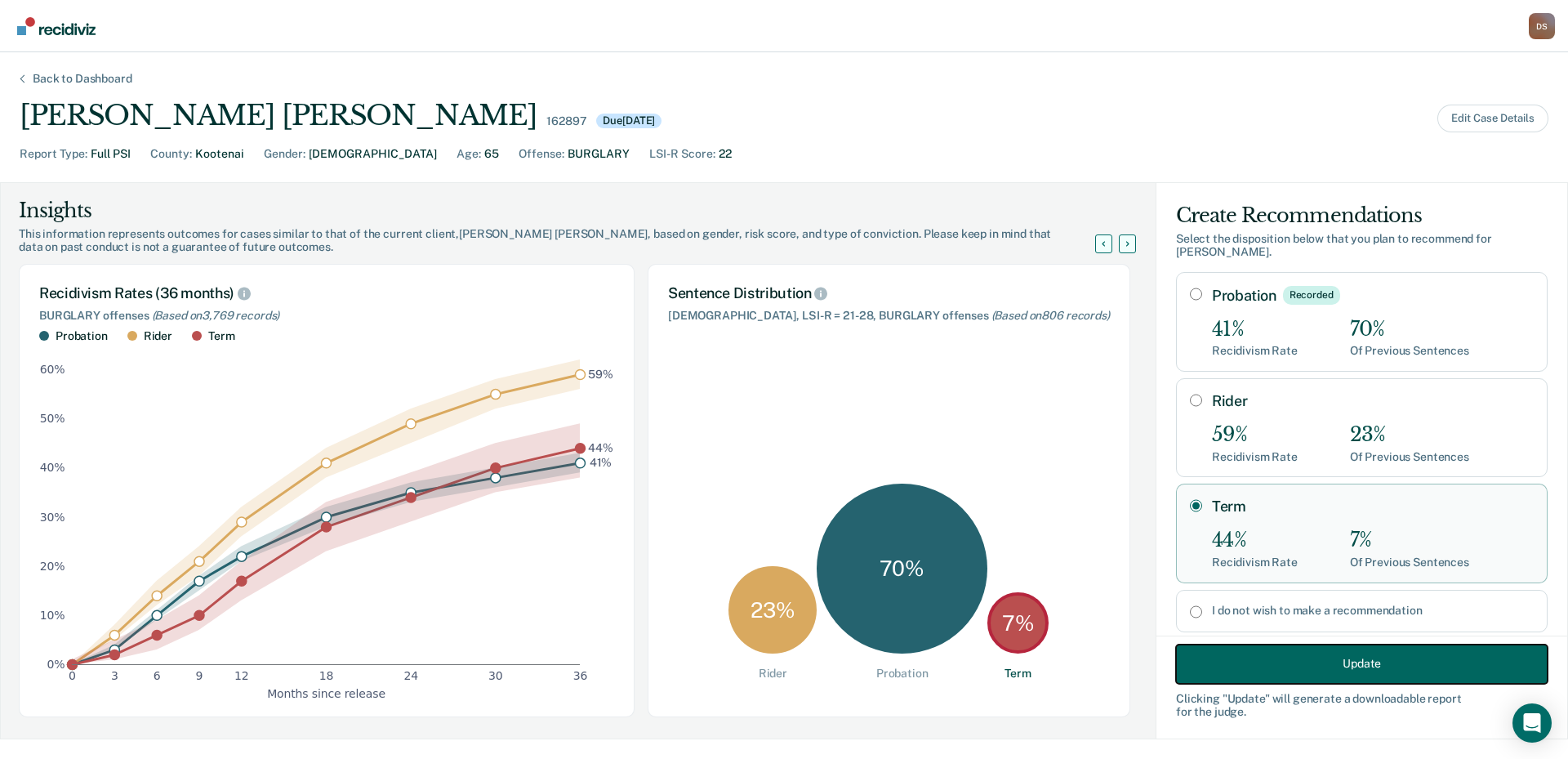
click at [1284, 666] on button "Update" at bounding box center [1362, 663] width 372 height 39
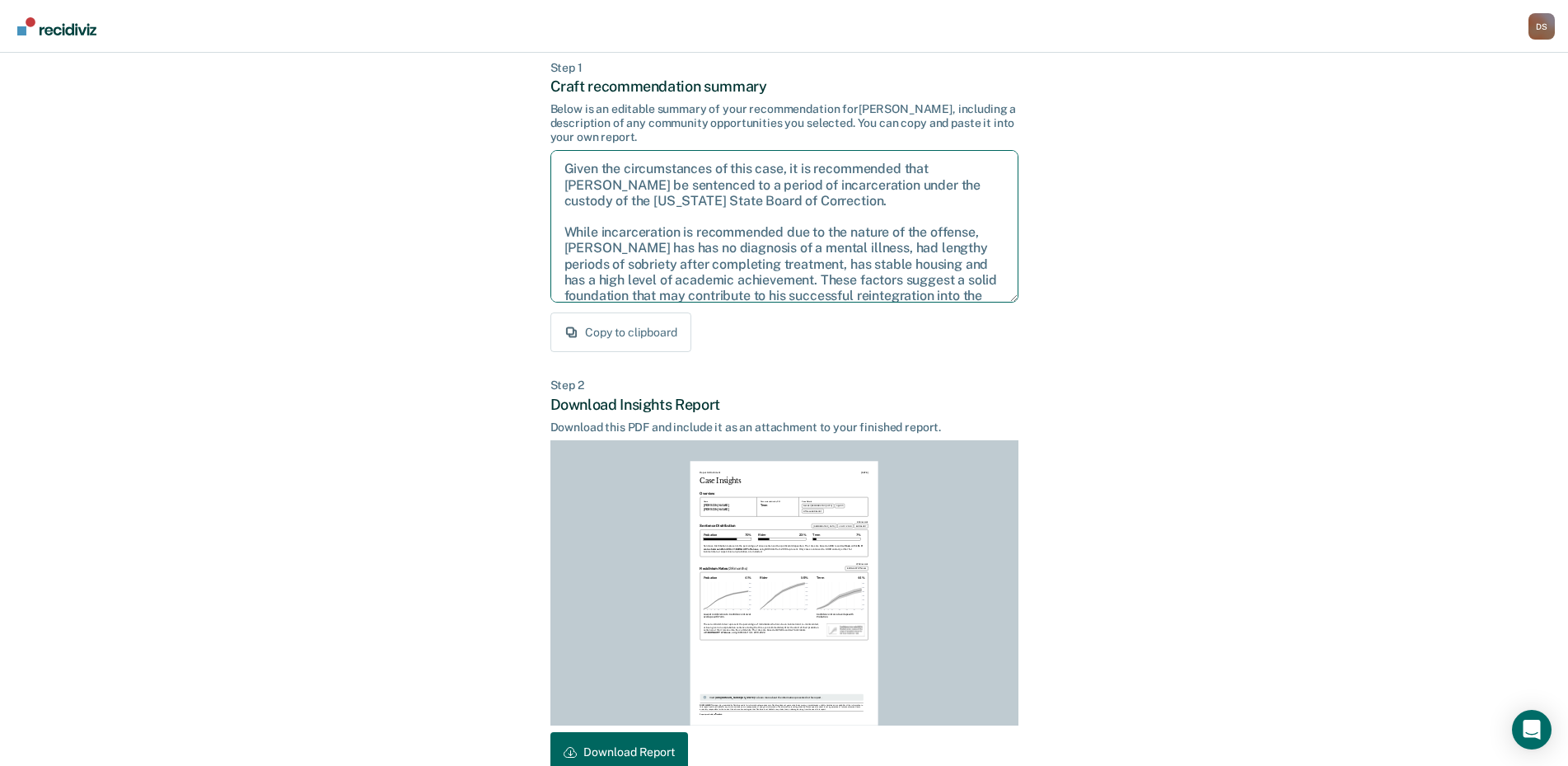
drag, startPoint x: 567, startPoint y: 171, endPoint x: 785, endPoint y: 202, distance: 220.2
click at [785, 202] on textarea "Given the circumstances of this case, it is recommended that [PERSON_NAME] be s…" at bounding box center [784, 226] width 468 height 152
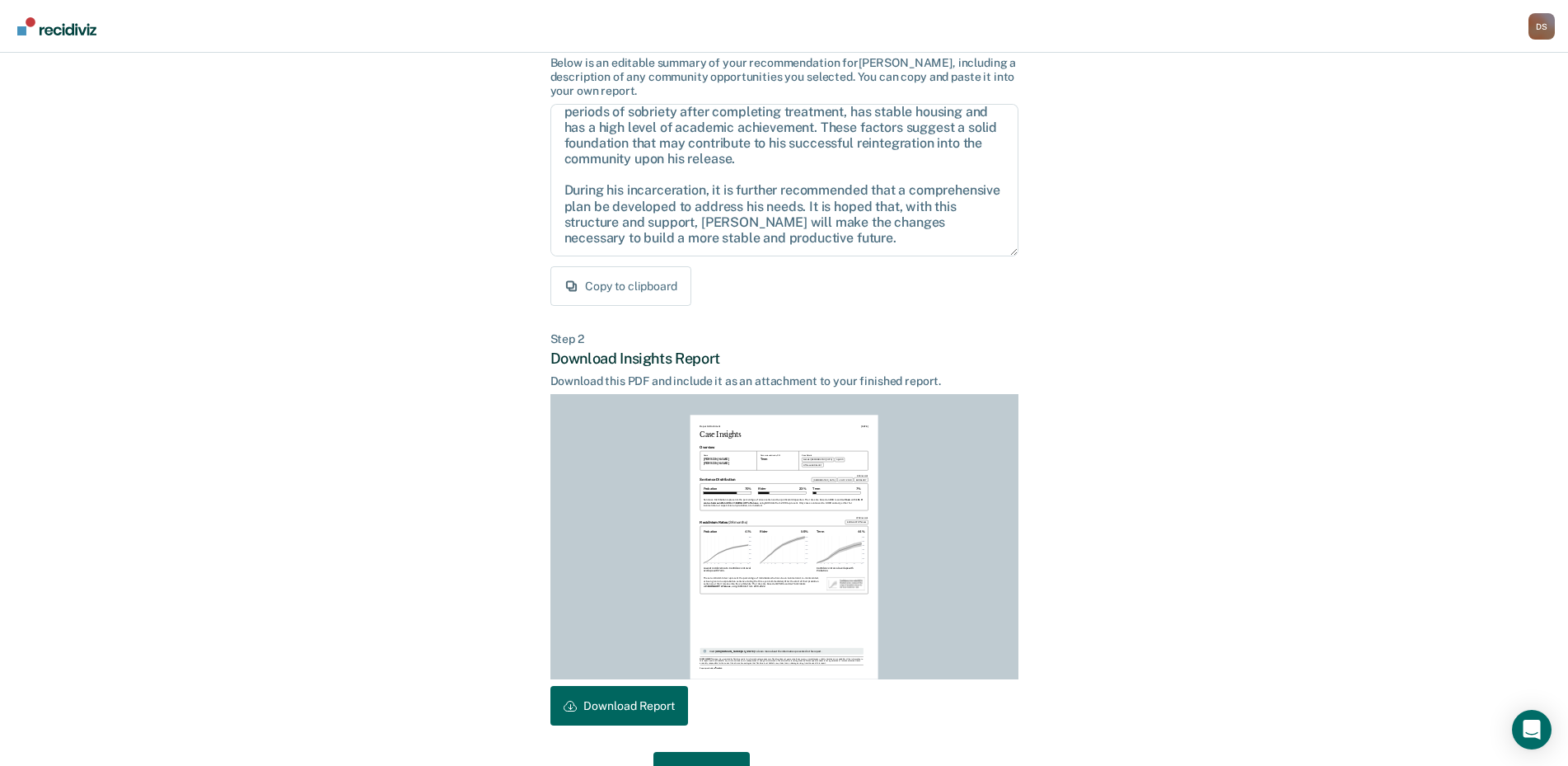
scroll to position [174, 0]
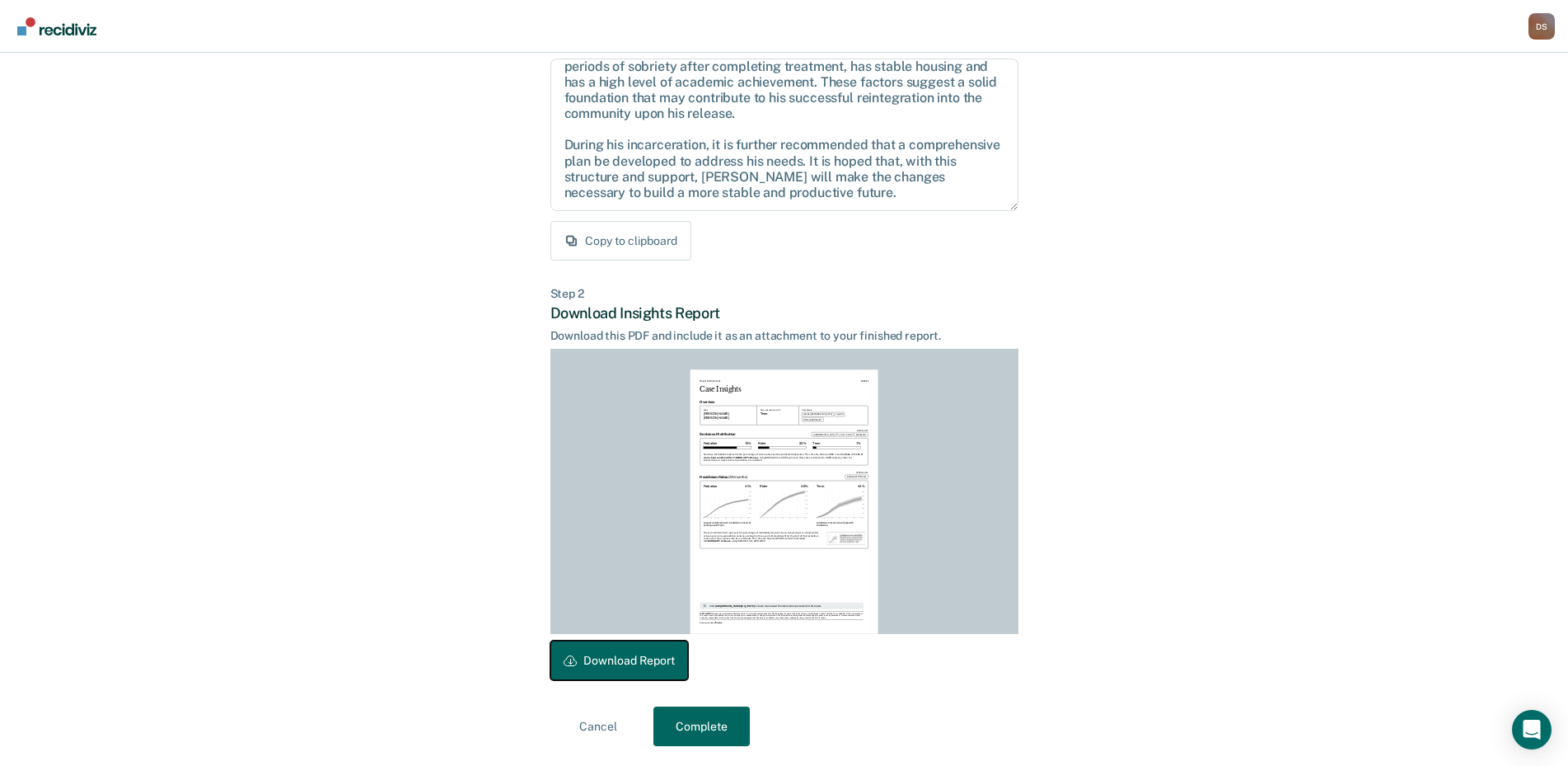
drag, startPoint x: 633, startPoint y: 664, endPoint x: 1352, endPoint y: 445, distance: 751.6
click at [633, 664] on button "Download Report" at bounding box center [619, 660] width 138 height 40
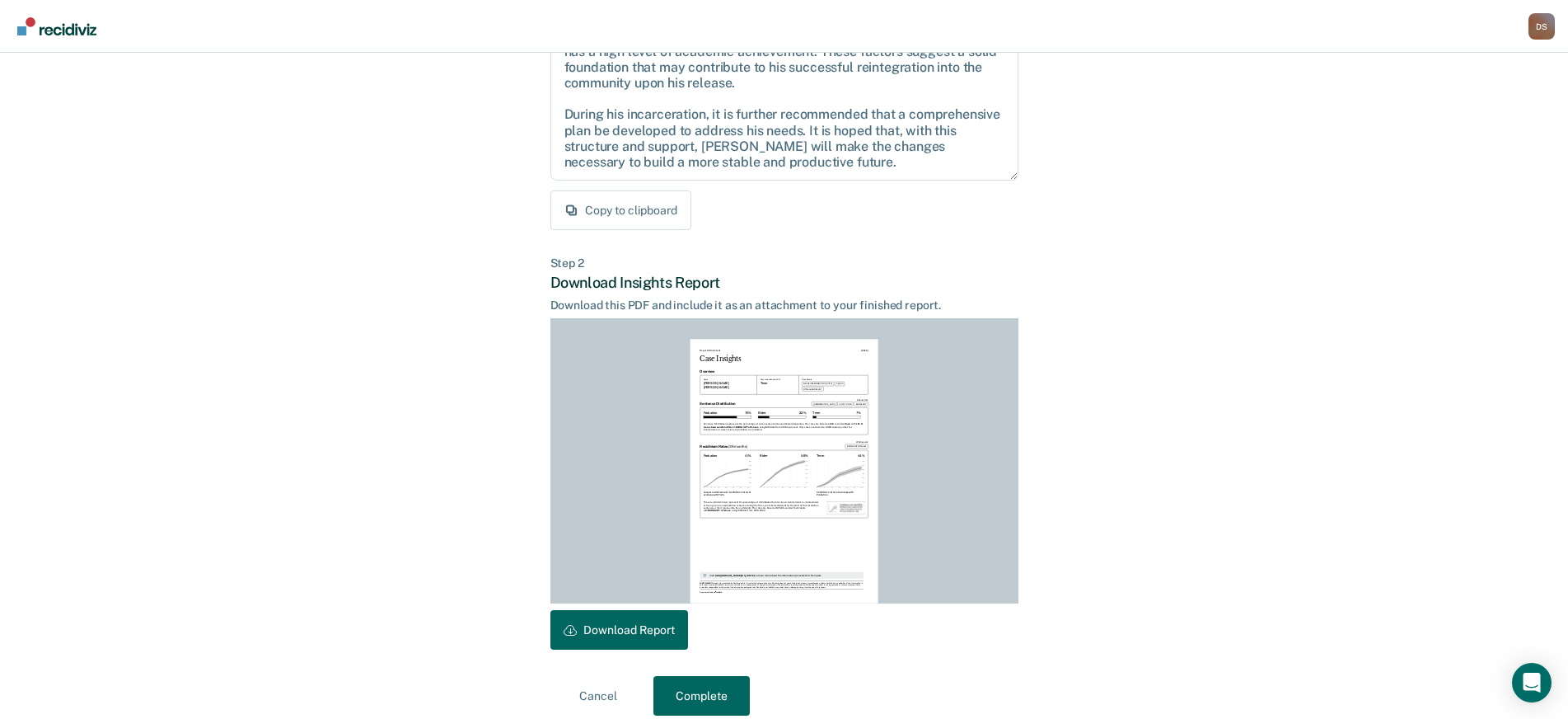
scroll to position [221, 0]
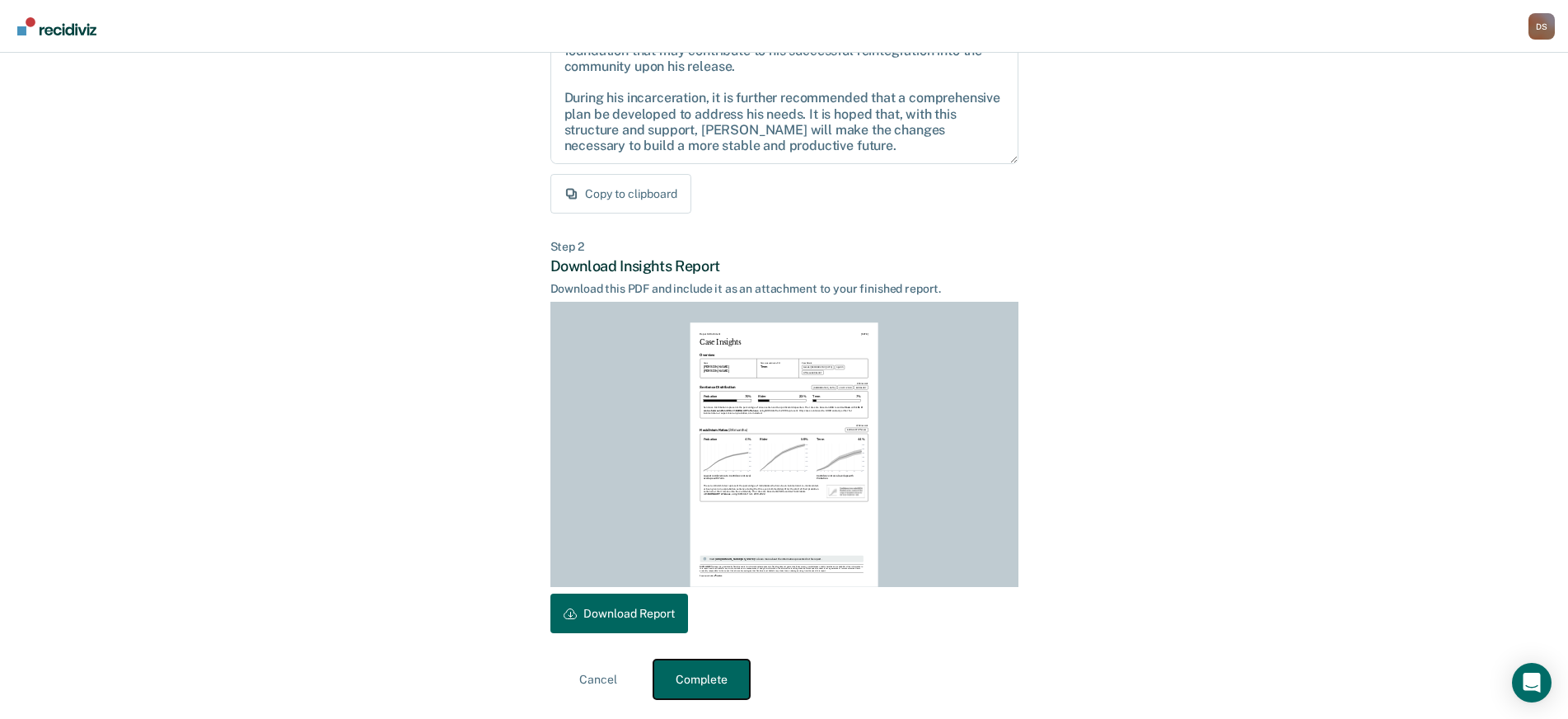
click at [719, 683] on button "Complete" at bounding box center [701, 679] width 97 height 40
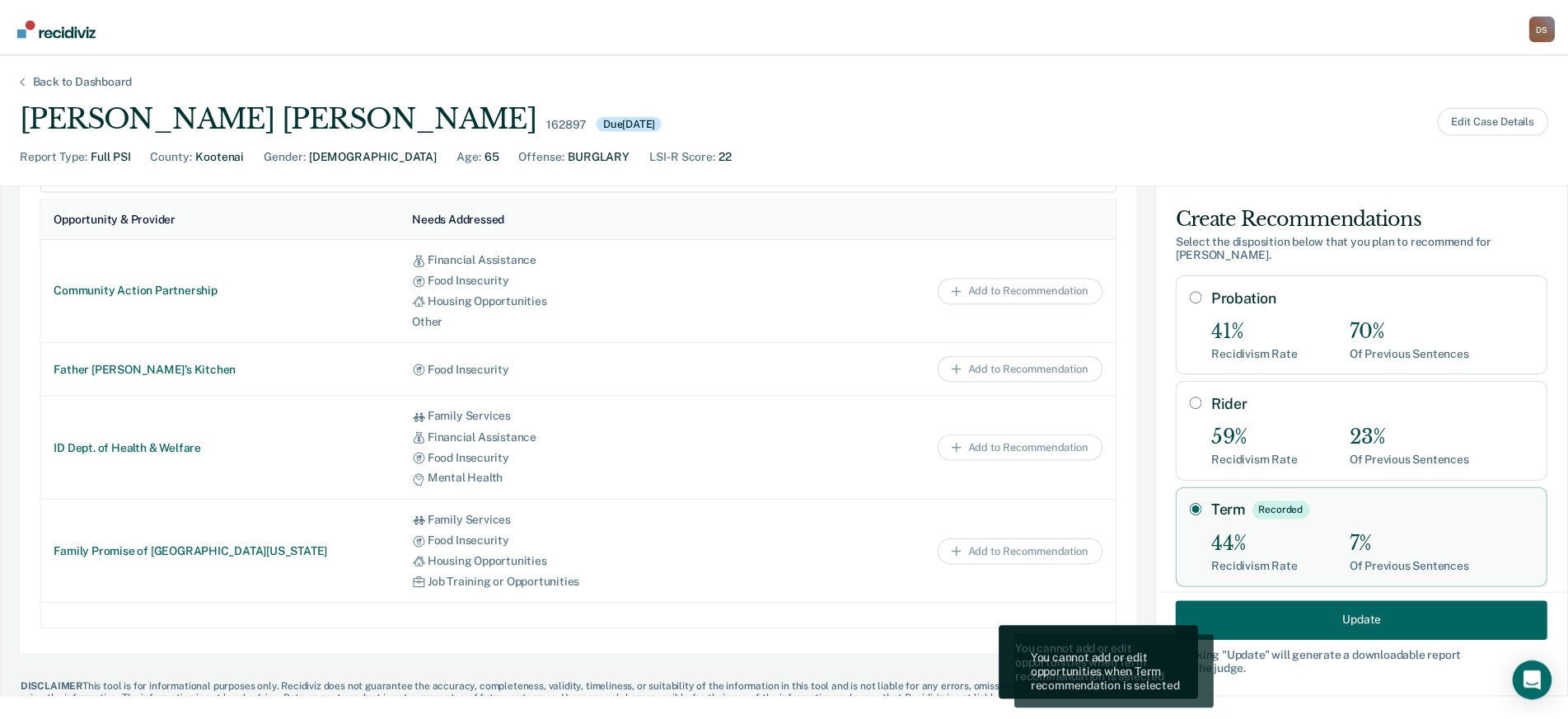
scroll to position [819, 0]
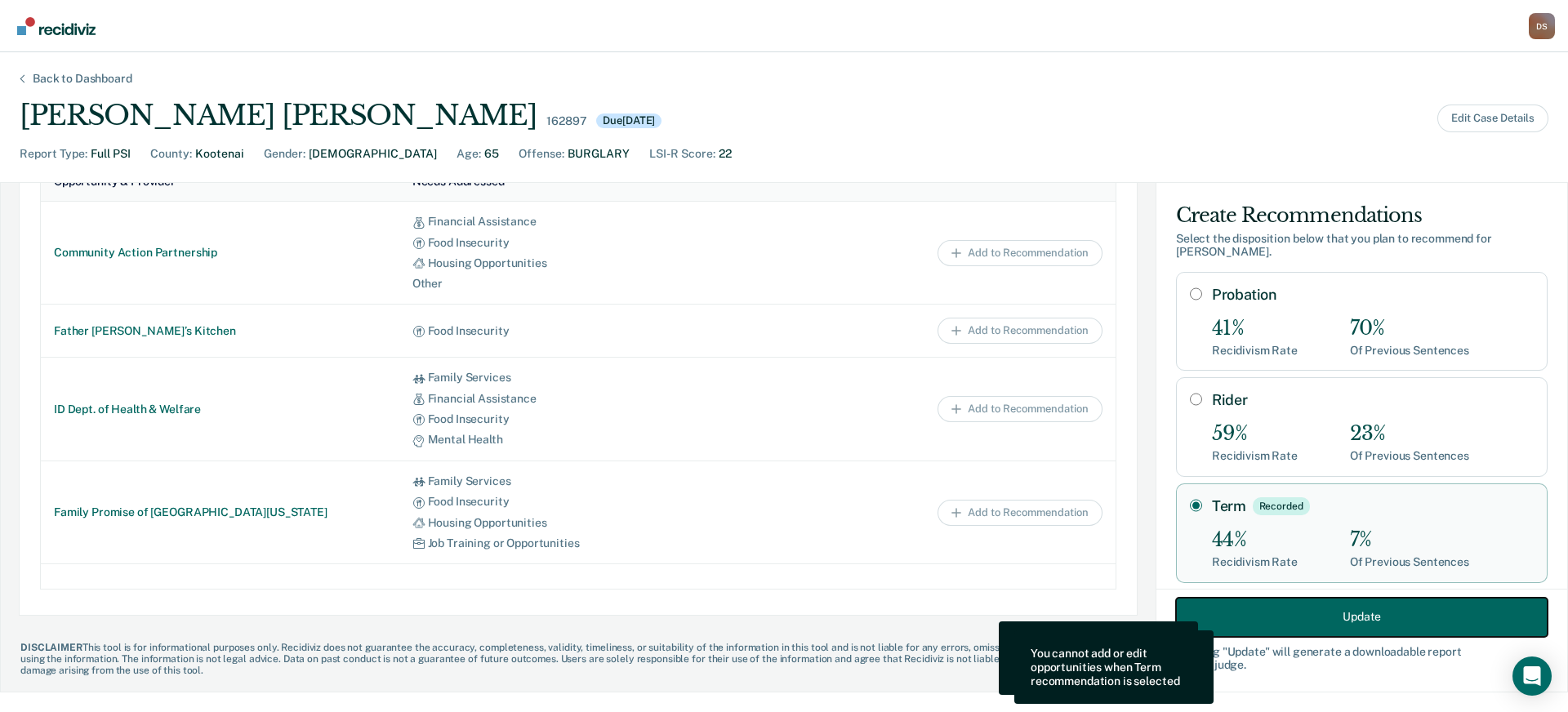
click at [1235, 614] on button "Update" at bounding box center [1362, 616] width 372 height 39
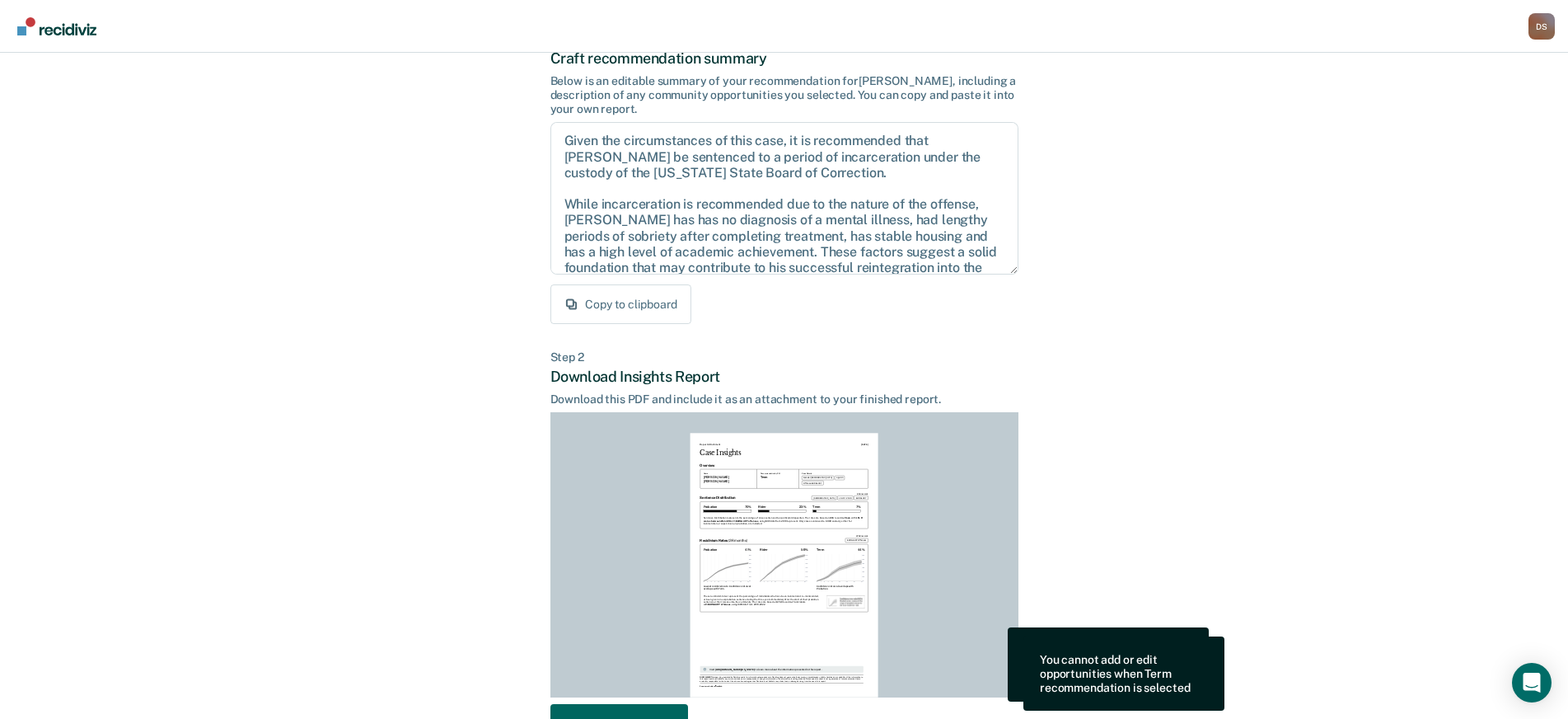
scroll to position [221, 0]
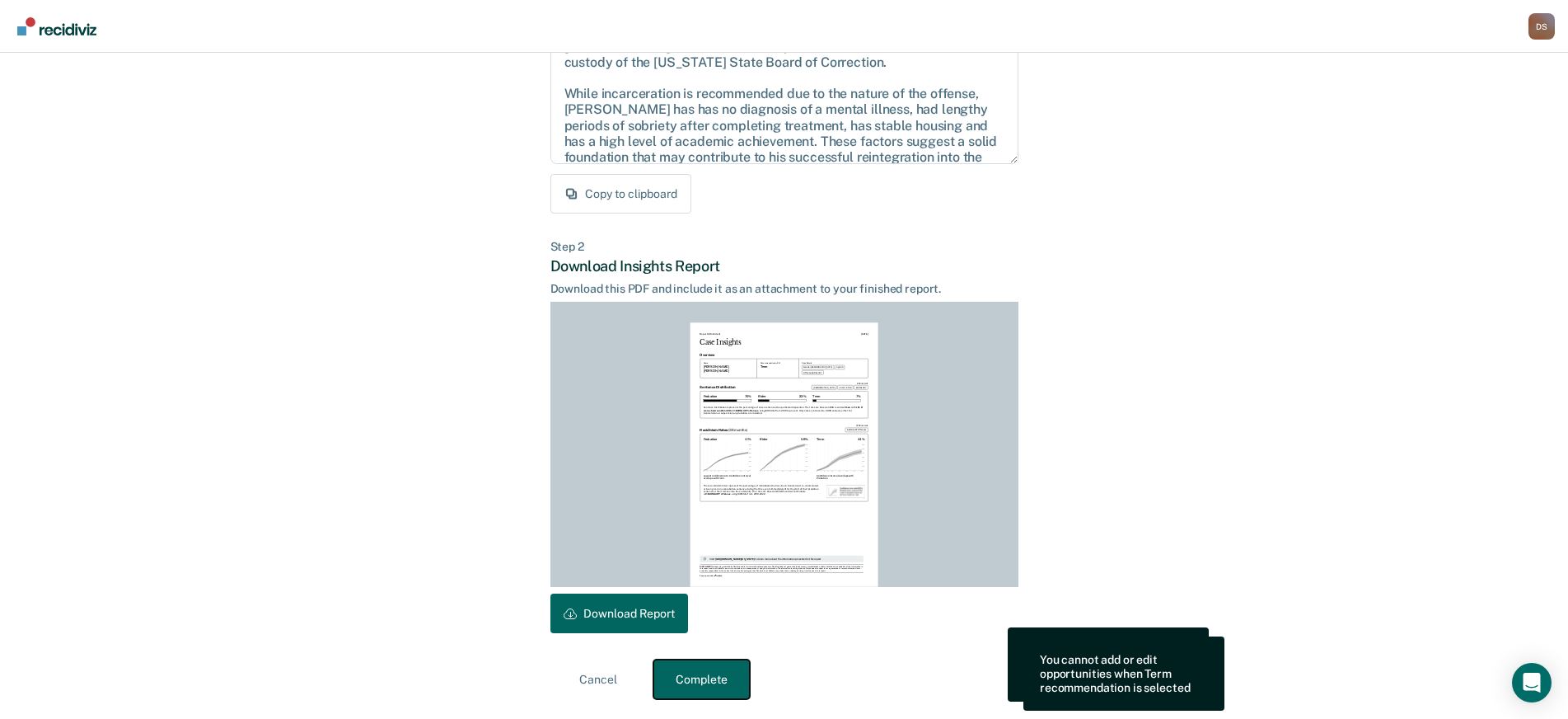
click at [716, 679] on button "Complete" at bounding box center [701, 679] width 97 height 40
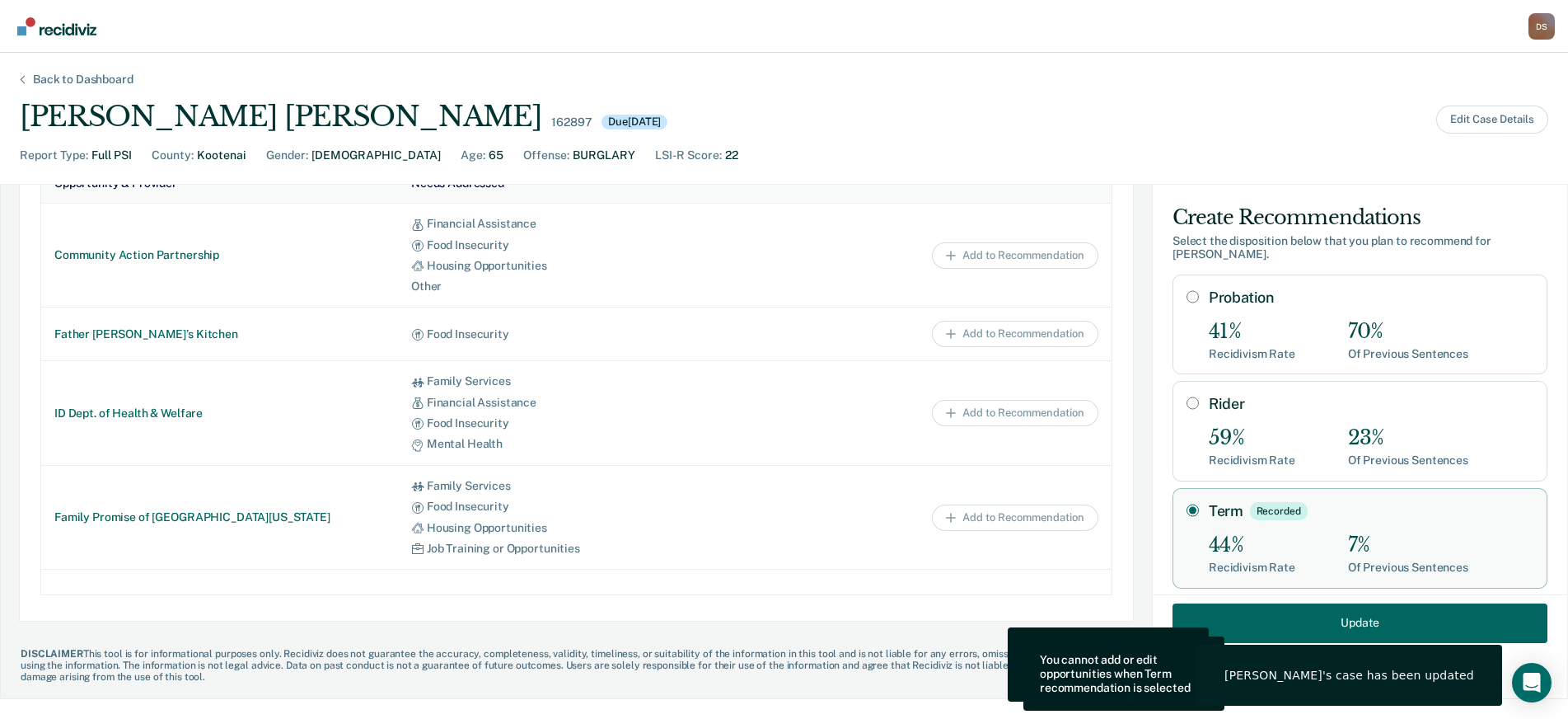
scroll to position [0, 0]
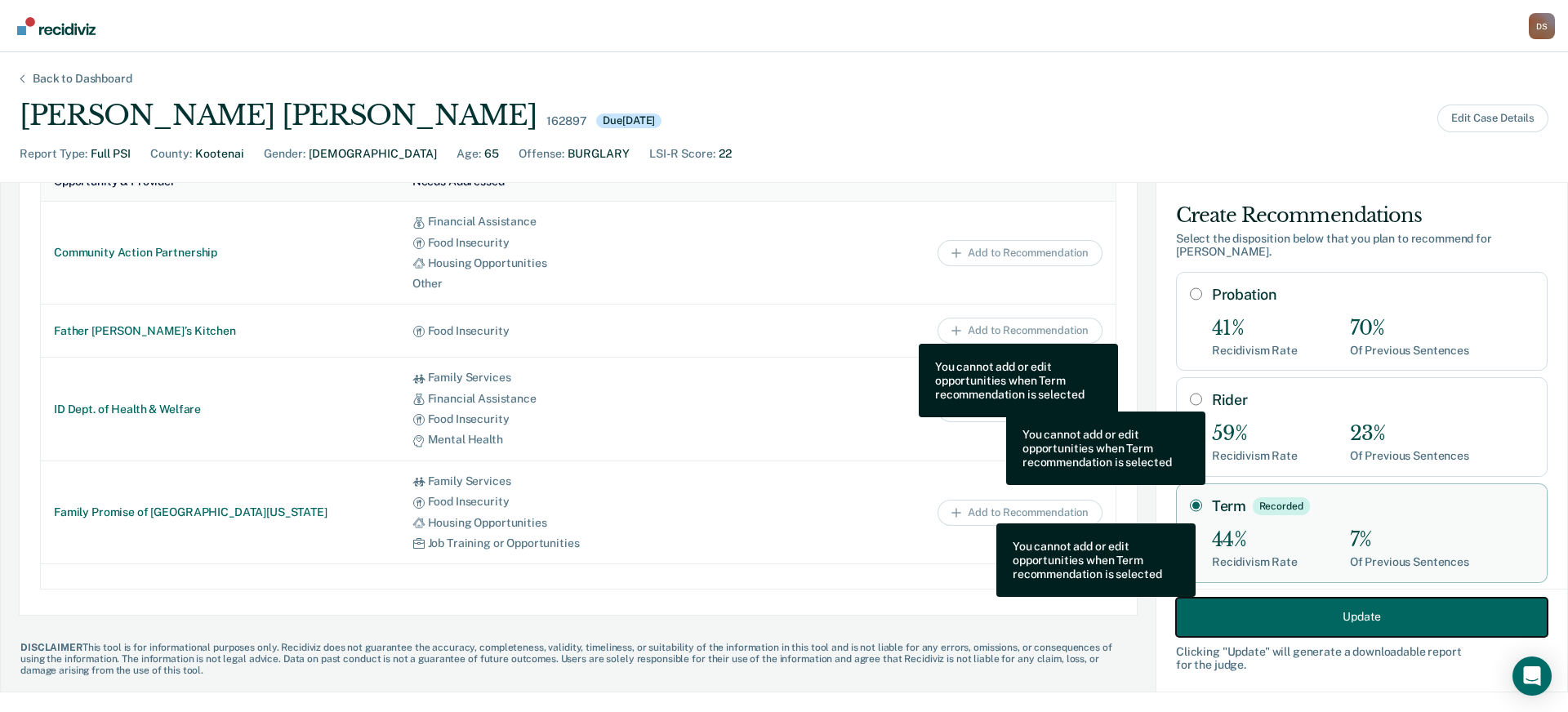
click at [1315, 616] on button "Update" at bounding box center [1362, 616] width 372 height 39
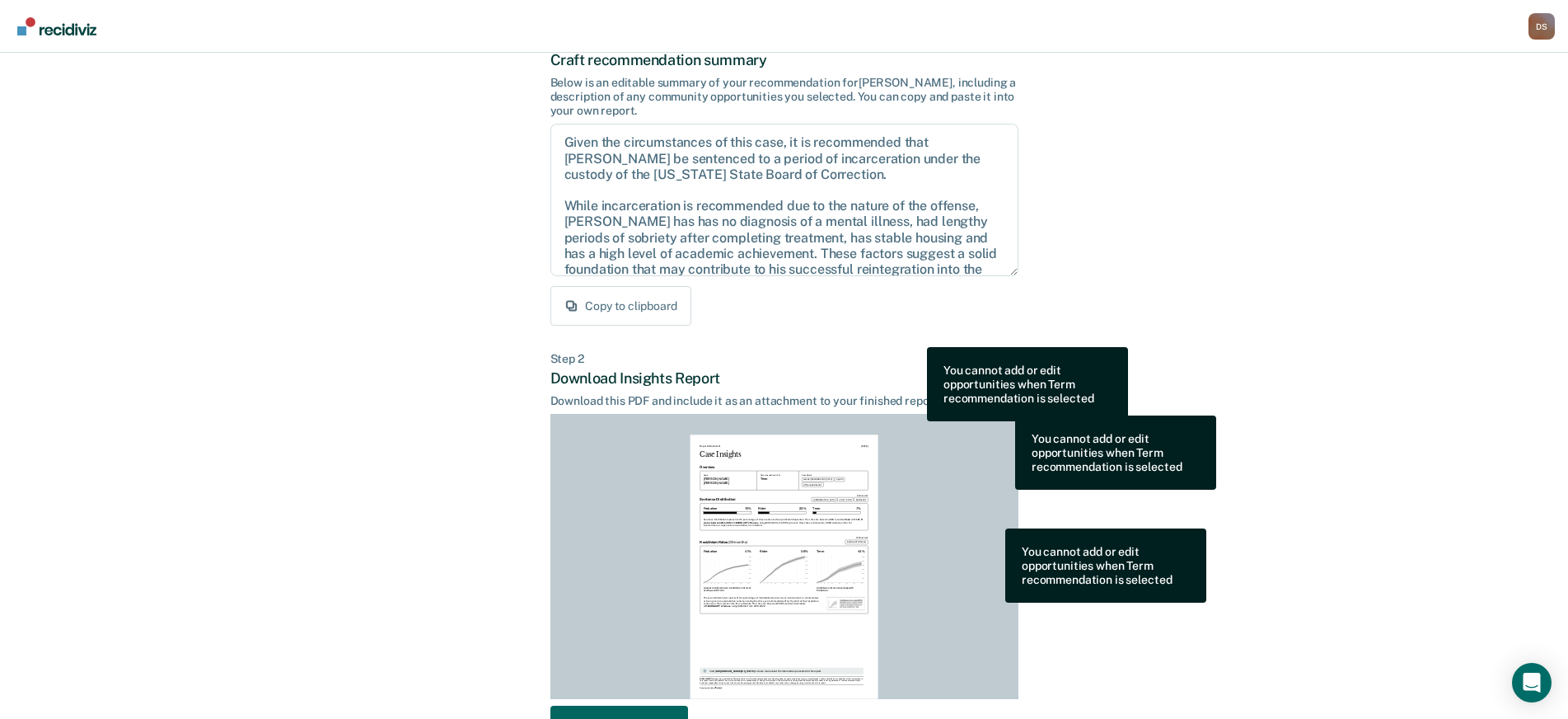
scroll to position [221, 0]
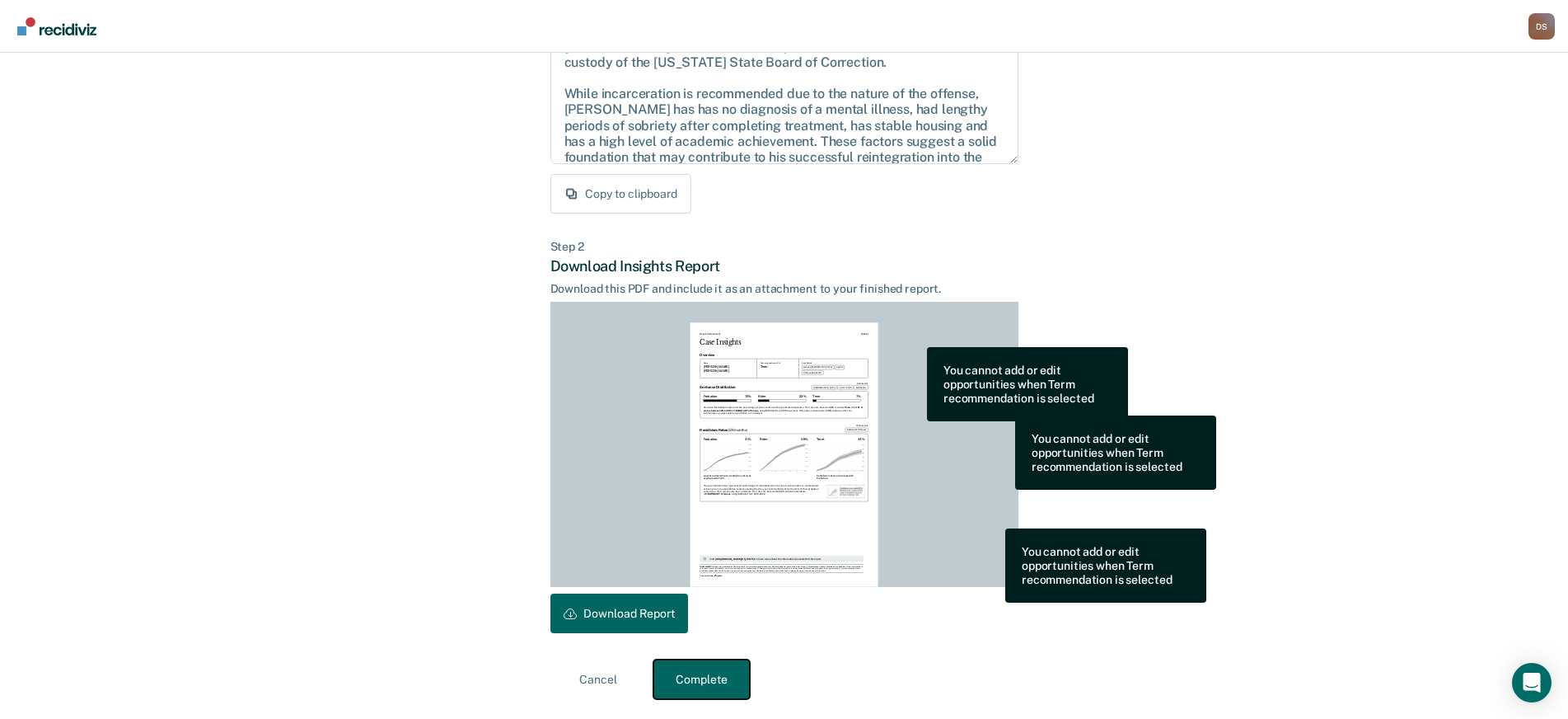
click at [694, 674] on button "Complete" at bounding box center [701, 679] width 97 height 40
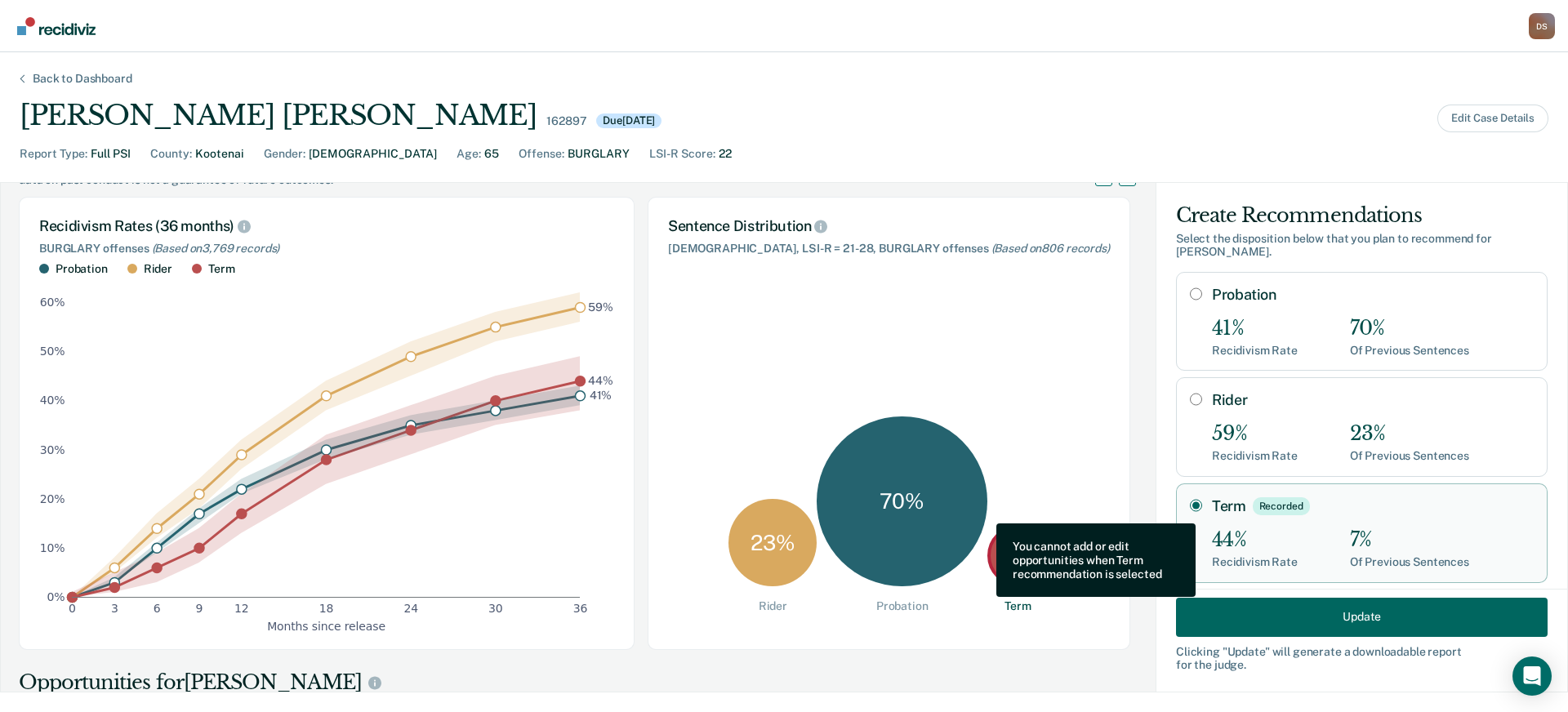
scroll to position [0, 0]
